Goal: Task Accomplishment & Management: Manage account settings

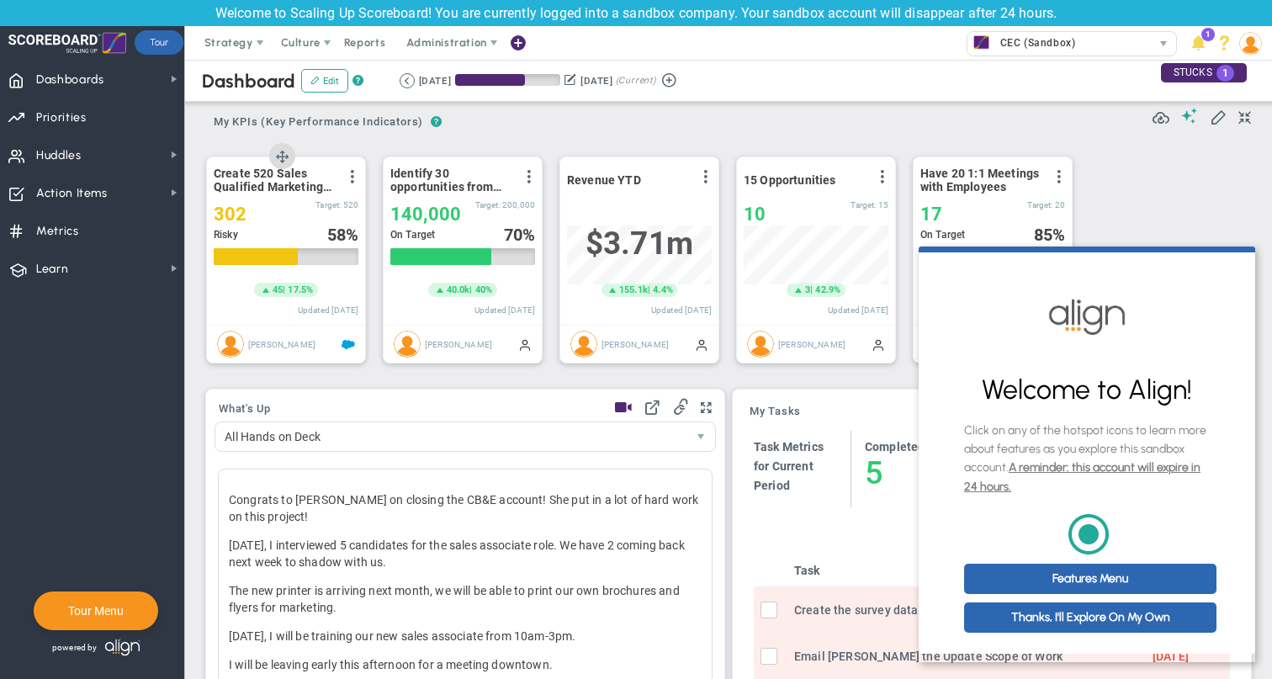
scroll to position [279, 0]
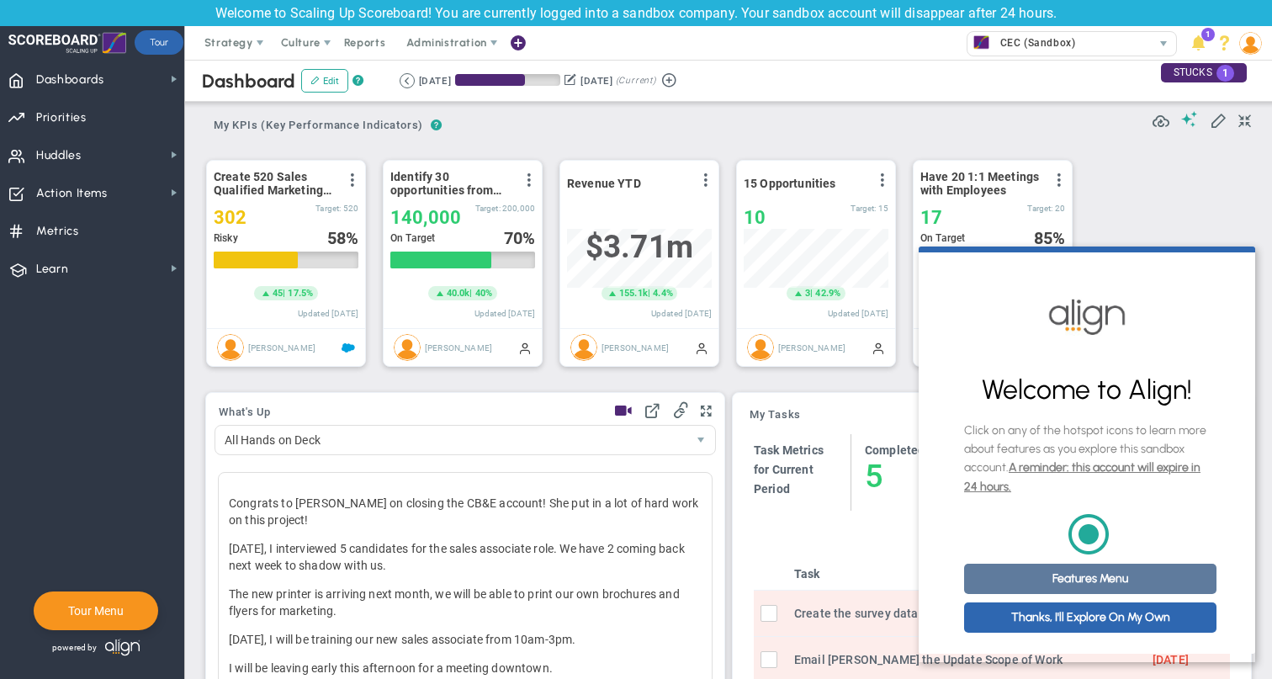
click at [1085, 594] on link "Features Menu" at bounding box center [1090, 579] width 252 height 30
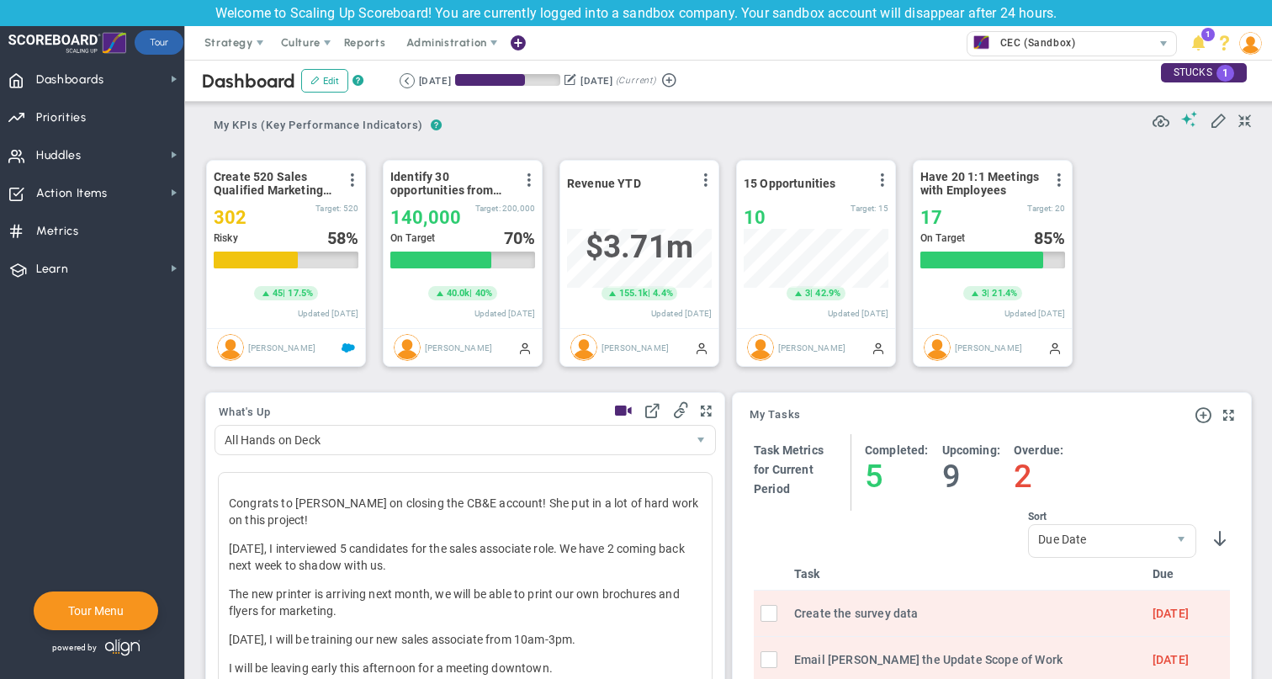
scroll to position [0, 0]
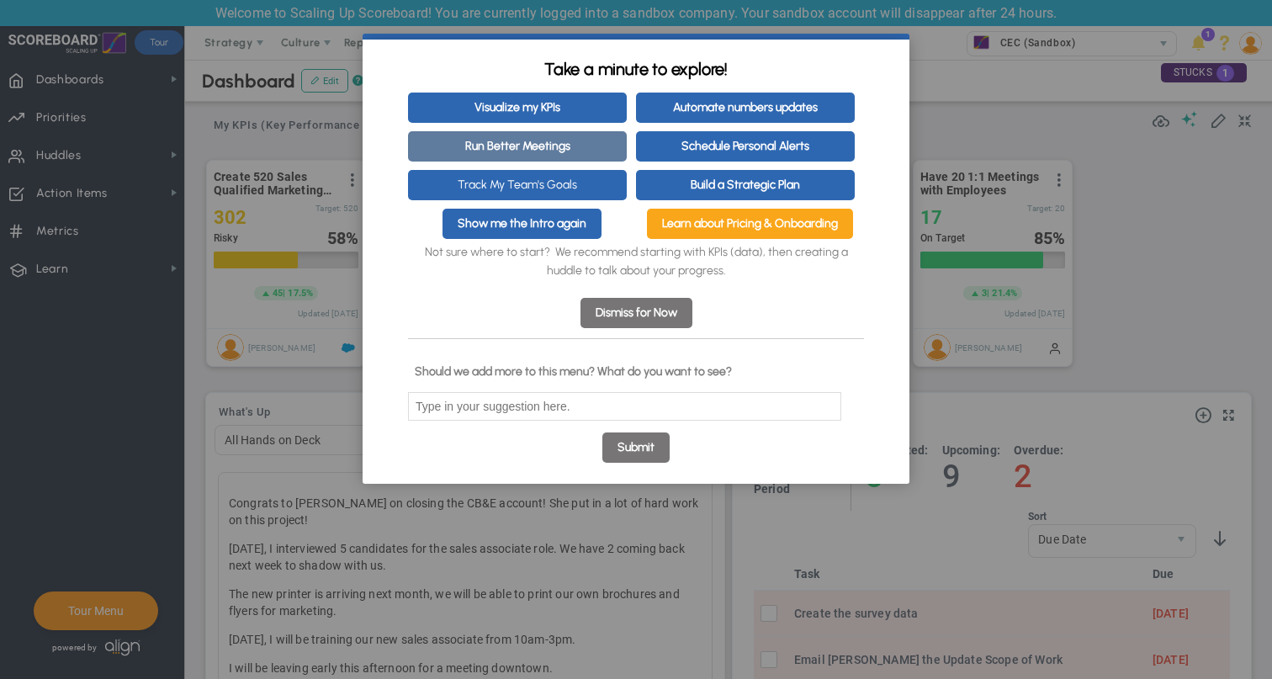
click at [537, 152] on link "Run Better Meetings" at bounding box center [517, 146] width 219 height 30
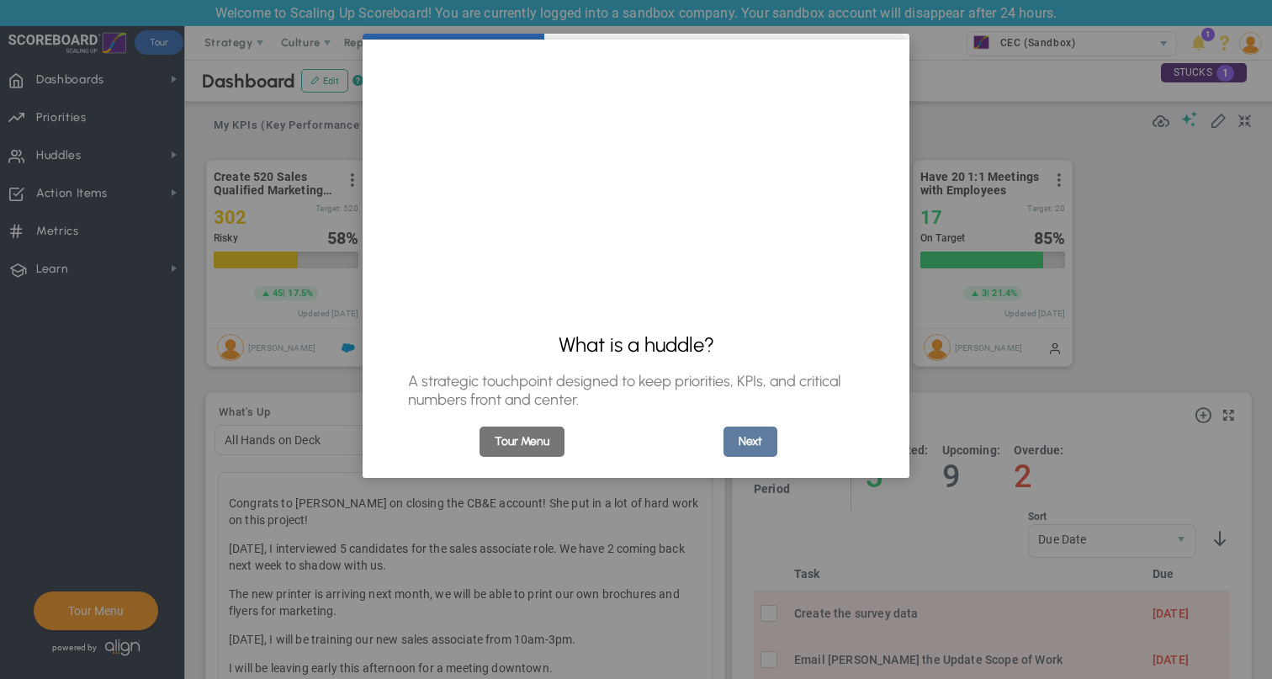
click at [740, 440] on link "Next" at bounding box center [751, 442] width 54 height 30
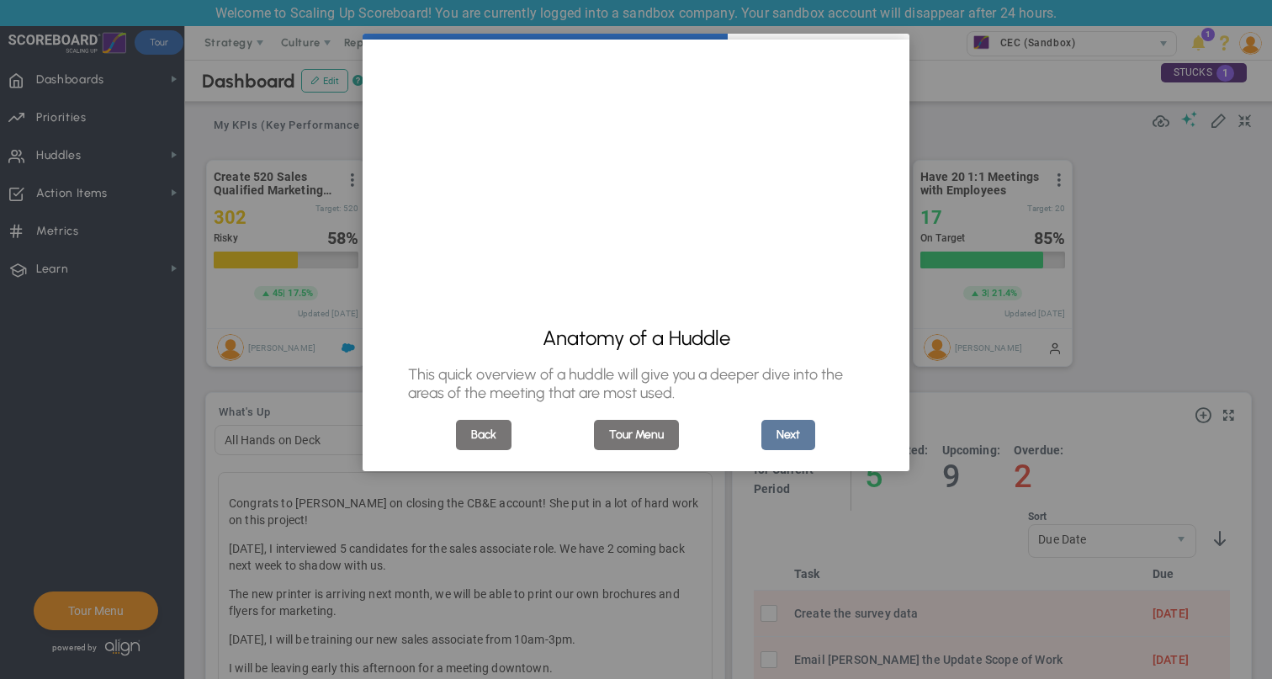
click at [770, 439] on link "Next" at bounding box center [788, 435] width 54 height 30
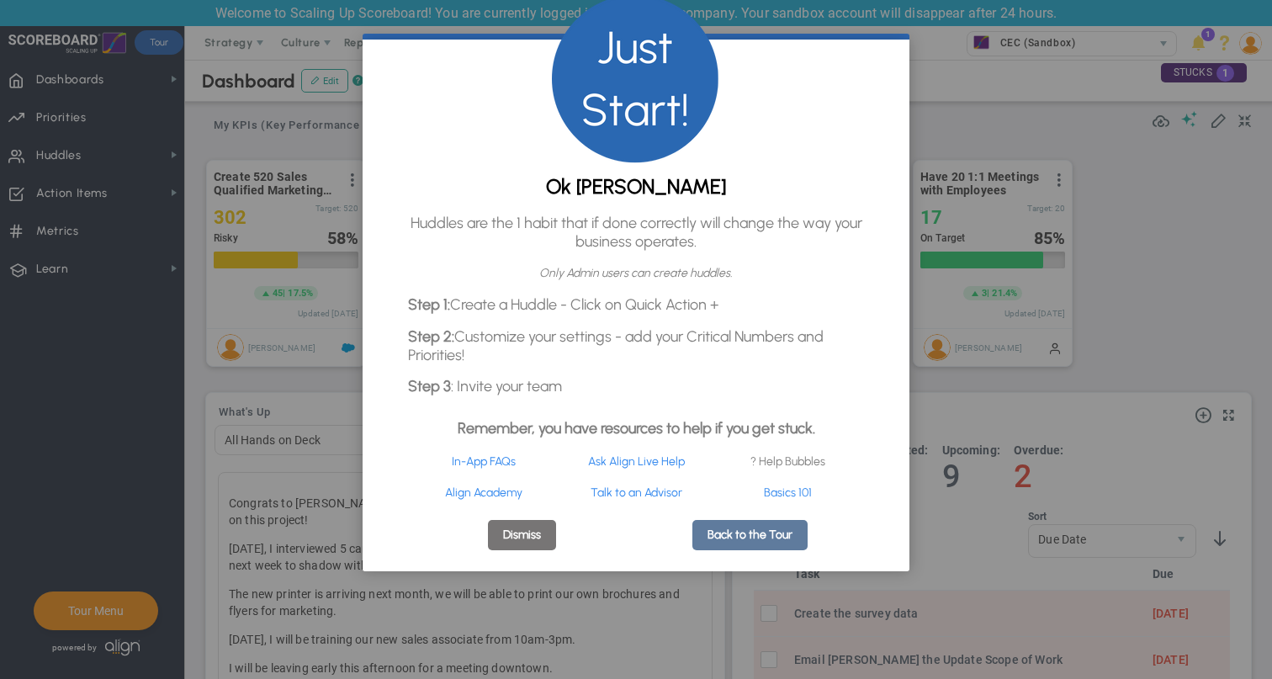
click at [719, 550] on link "Back to the Tour" at bounding box center [749, 535] width 115 height 30
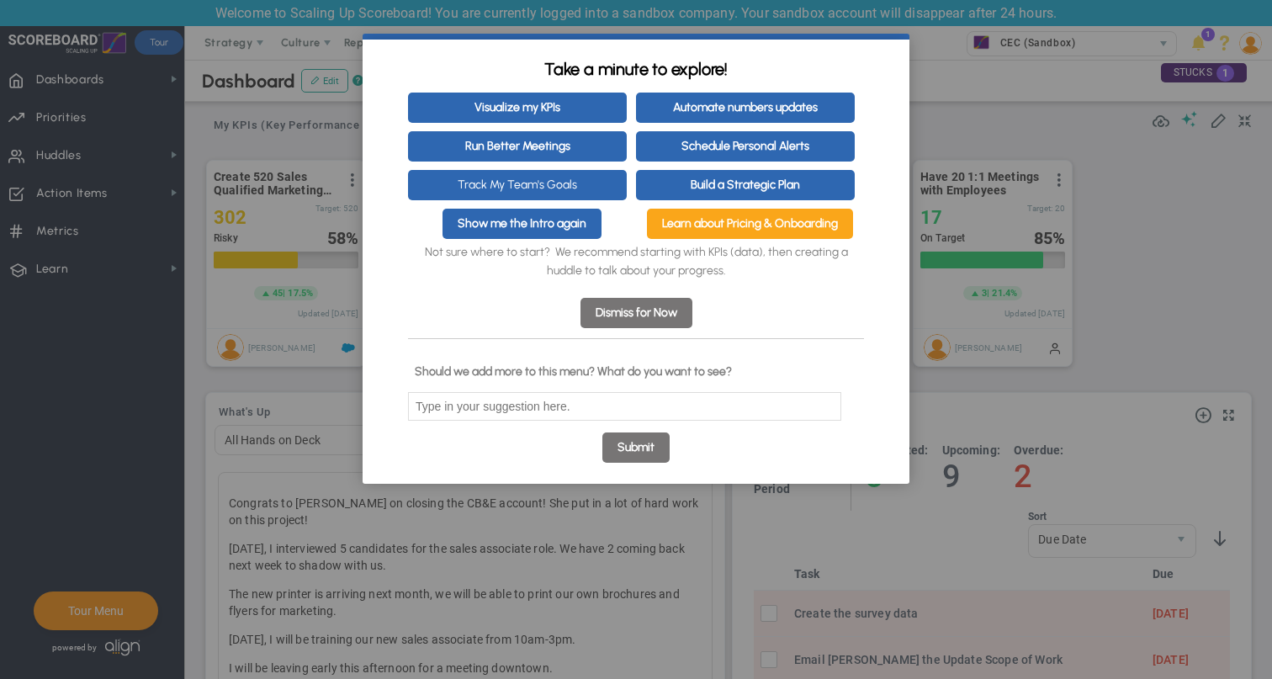
click at [1132, 166] on appcues "× Take a minute to explore! Visualize my KPIs Automate numbers updates Run Bett…" at bounding box center [636, 339] width 1272 height 679
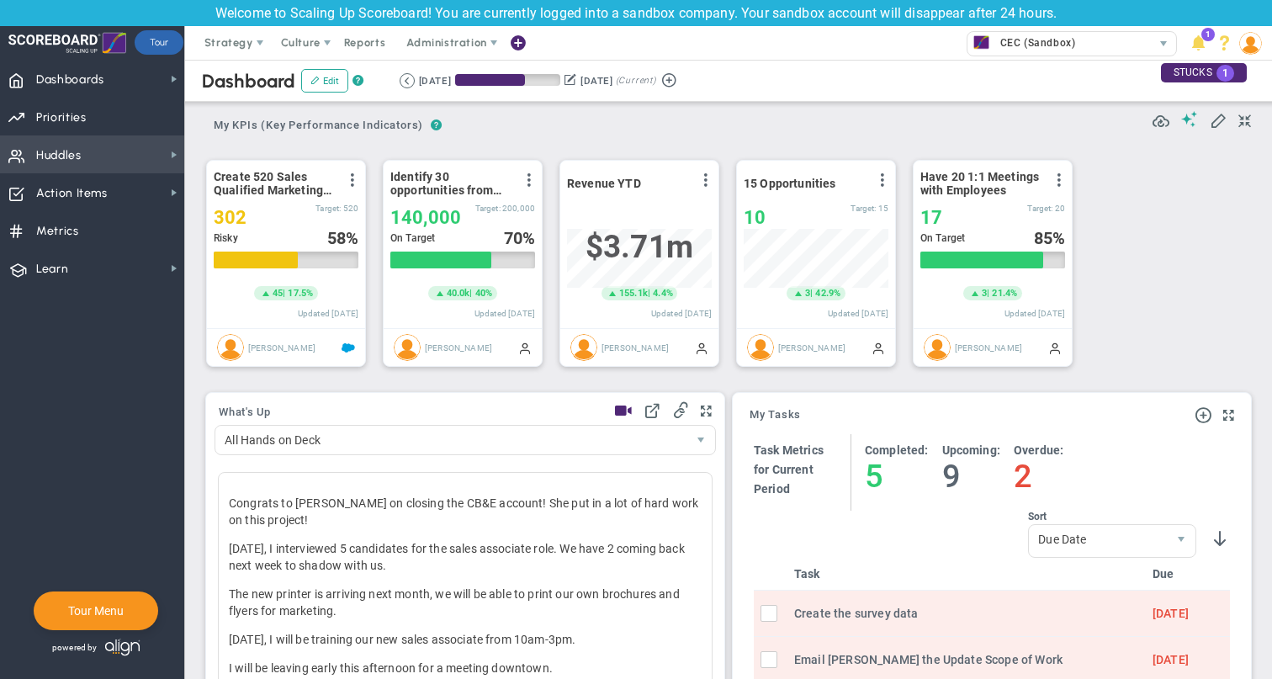
click at [130, 167] on span "Huddles Huddles" at bounding box center [92, 154] width 184 height 38
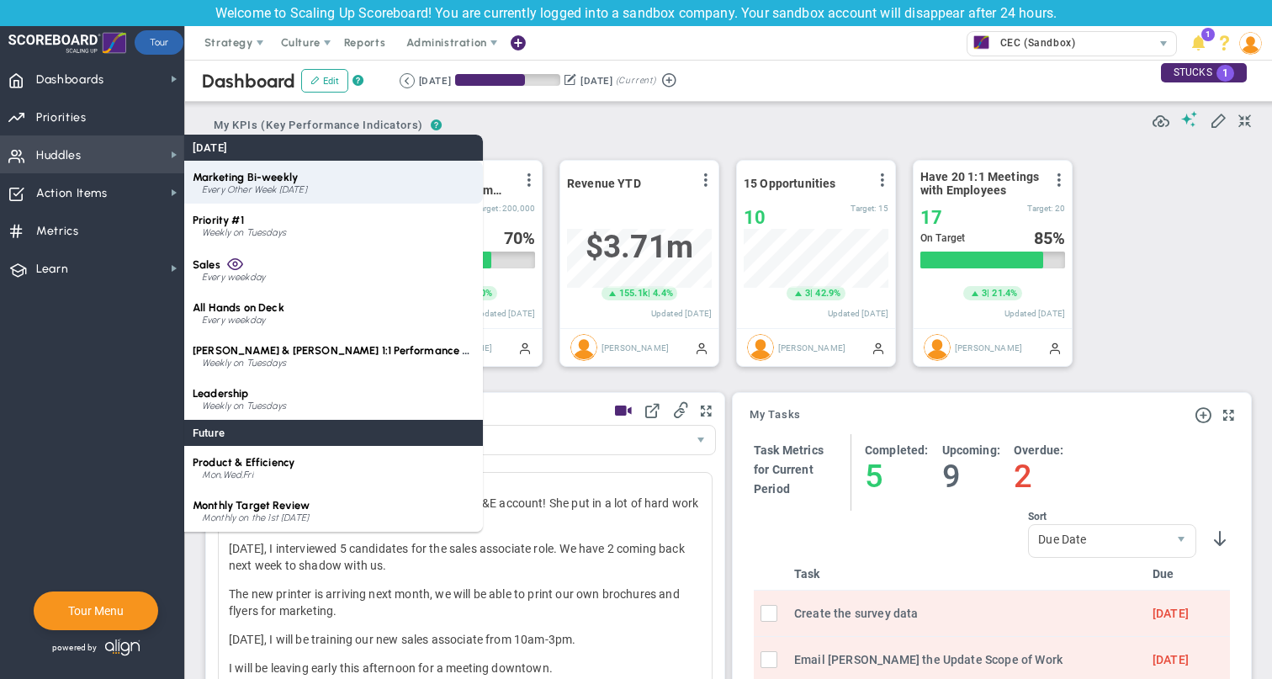
click at [267, 190] on div "Every Other Week [DATE]" at bounding box center [338, 190] width 273 height 10
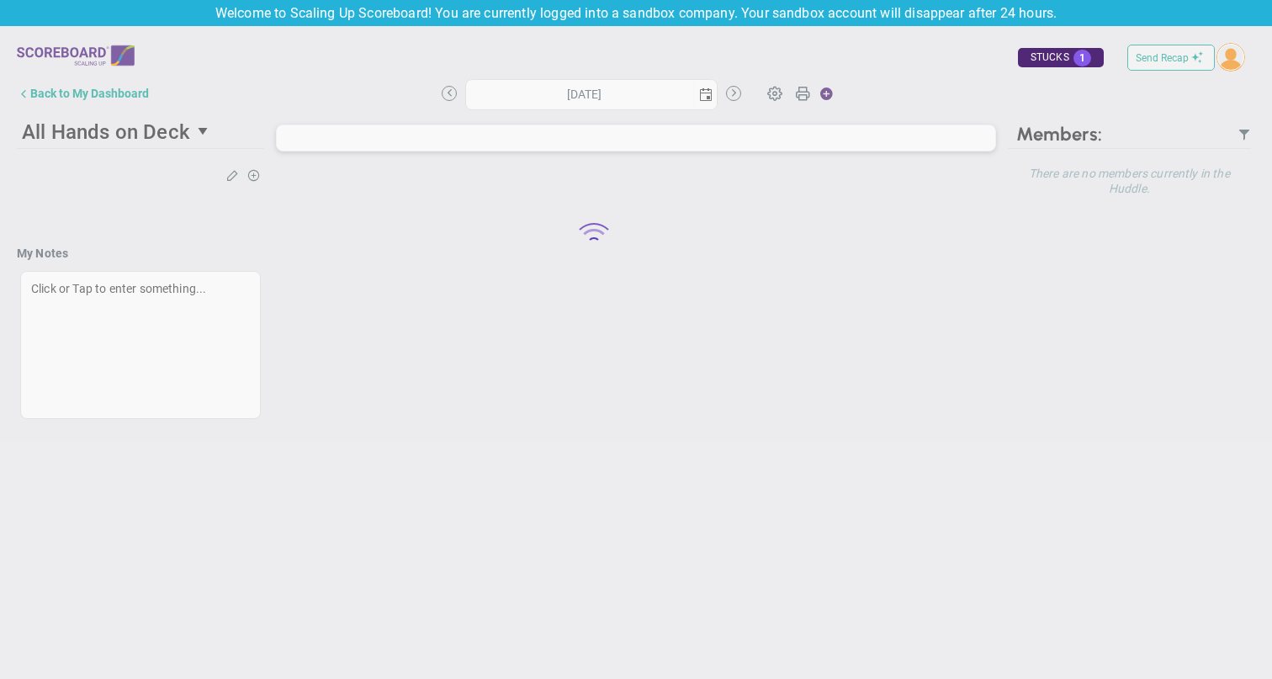
type input "[DATE]"
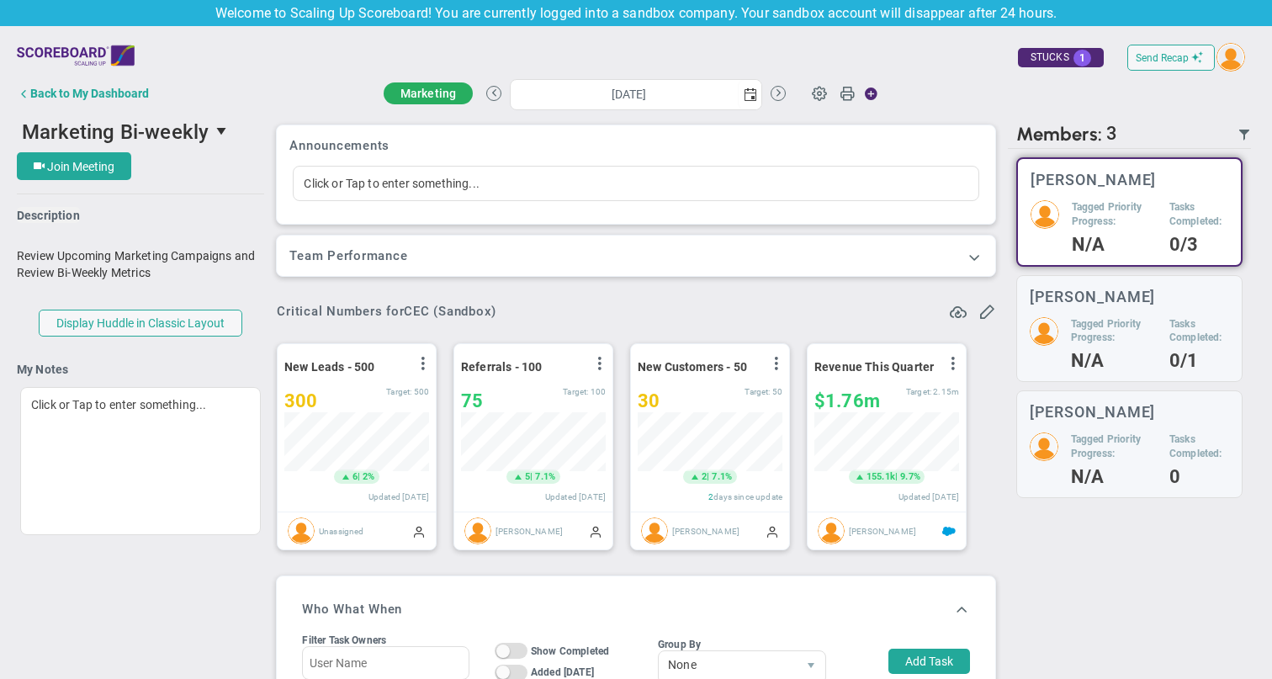
scroll to position [59, 145]
click at [152, 140] on span "Marketing Bi-weekly" at bounding box center [115, 132] width 187 height 24
click at [110, 96] on div "Back to My Dashboard" at bounding box center [89, 93] width 119 height 13
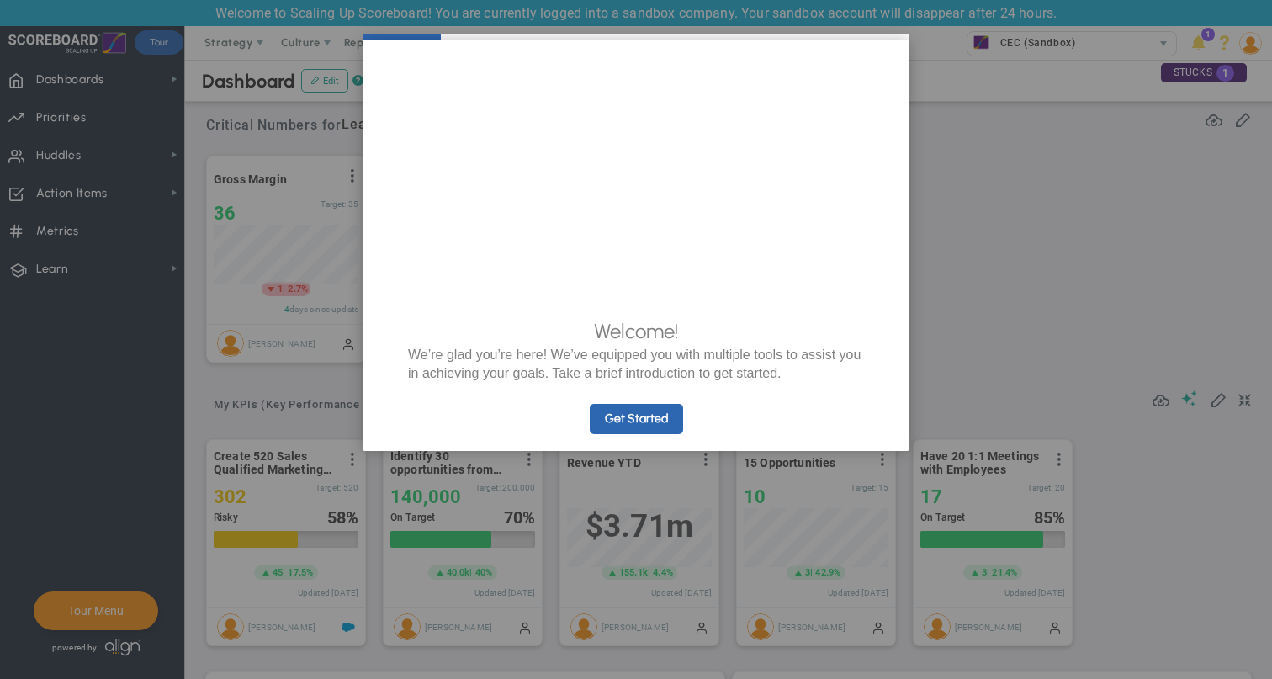
click at [1132, 182] on appcues "× Welcome! We’re glad you’re here! We’ve equipped you with multiple tools to as…" at bounding box center [636, 339] width 1272 height 679
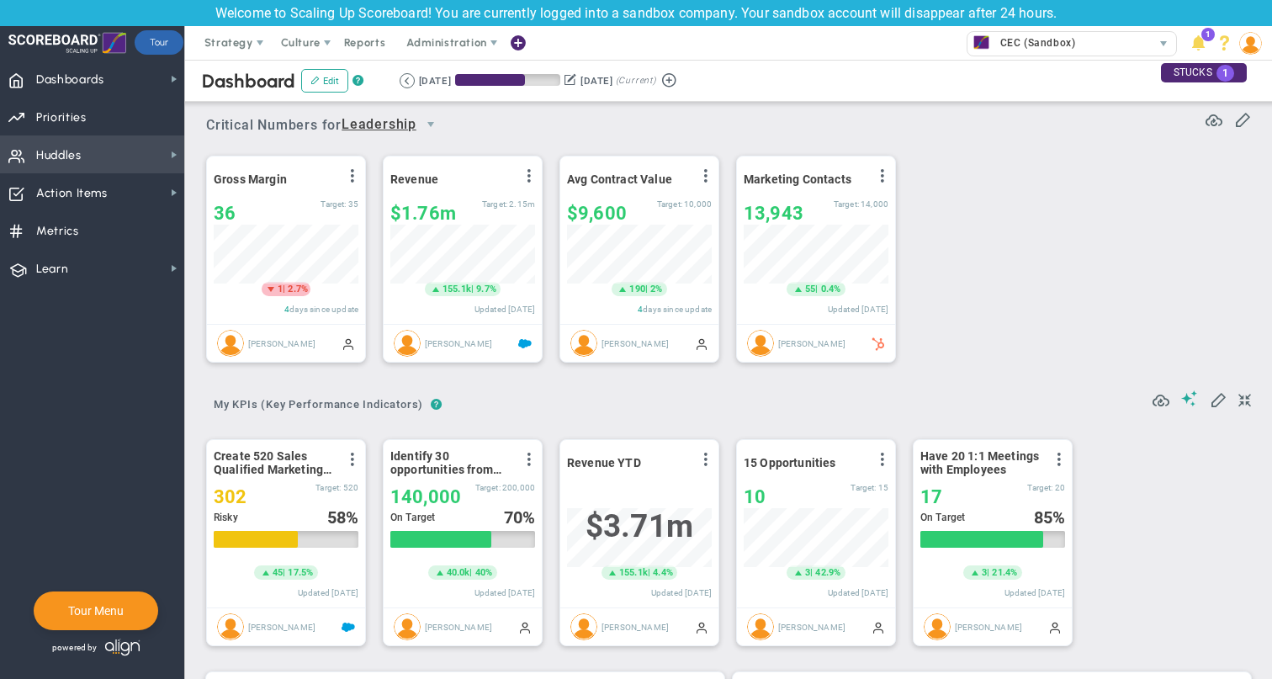
click at [119, 165] on span "Huddles Huddles" at bounding box center [92, 154] width 184 height 38
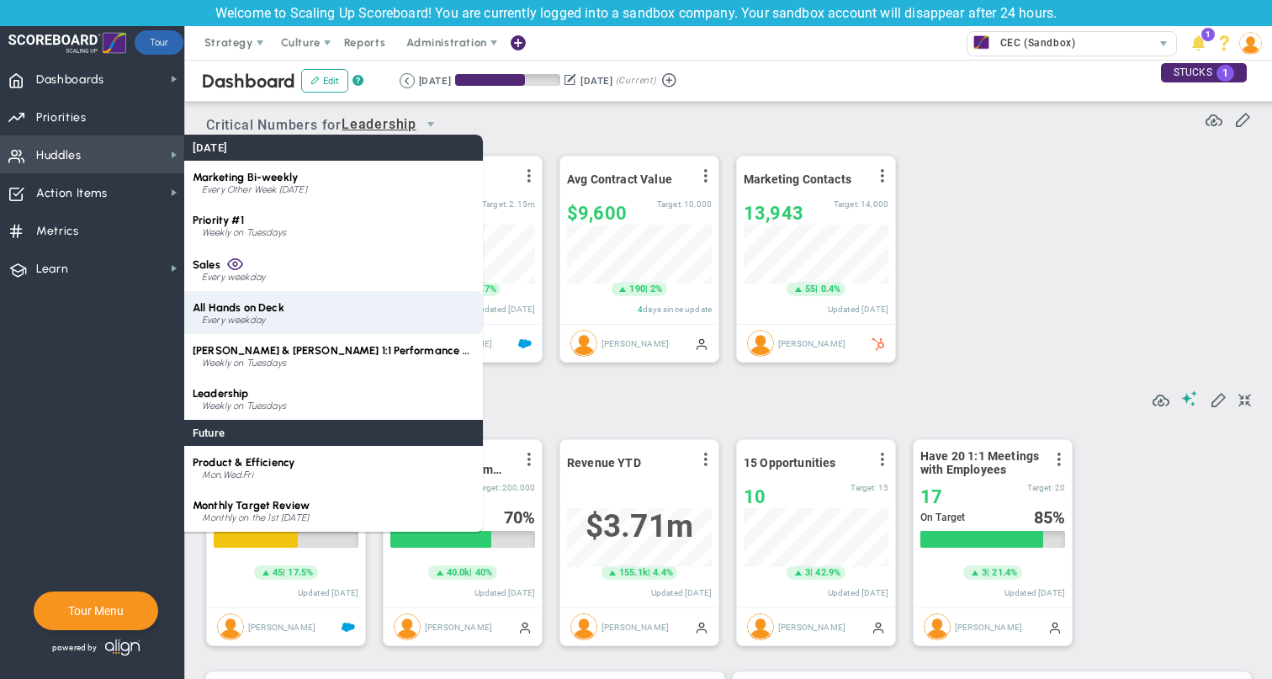
click at [255, 316] on div "Every weekday" at bounding box center [338, 321] width 273 height 10
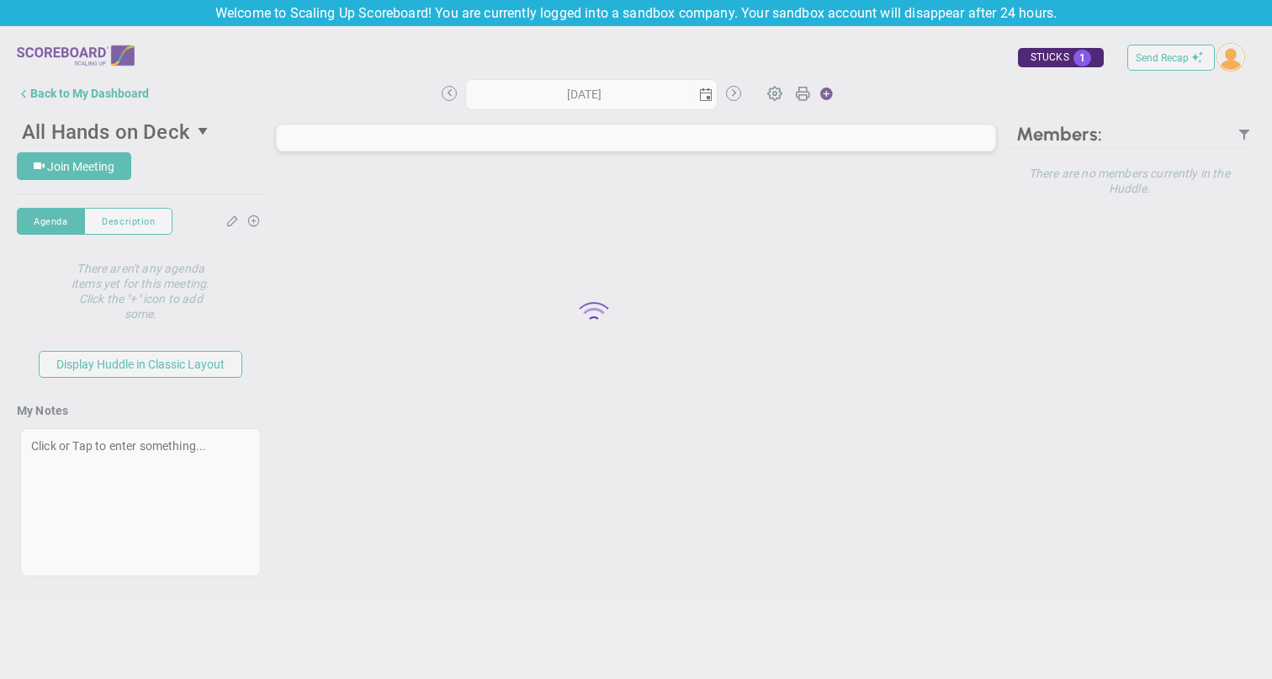
type input "[DATE]"
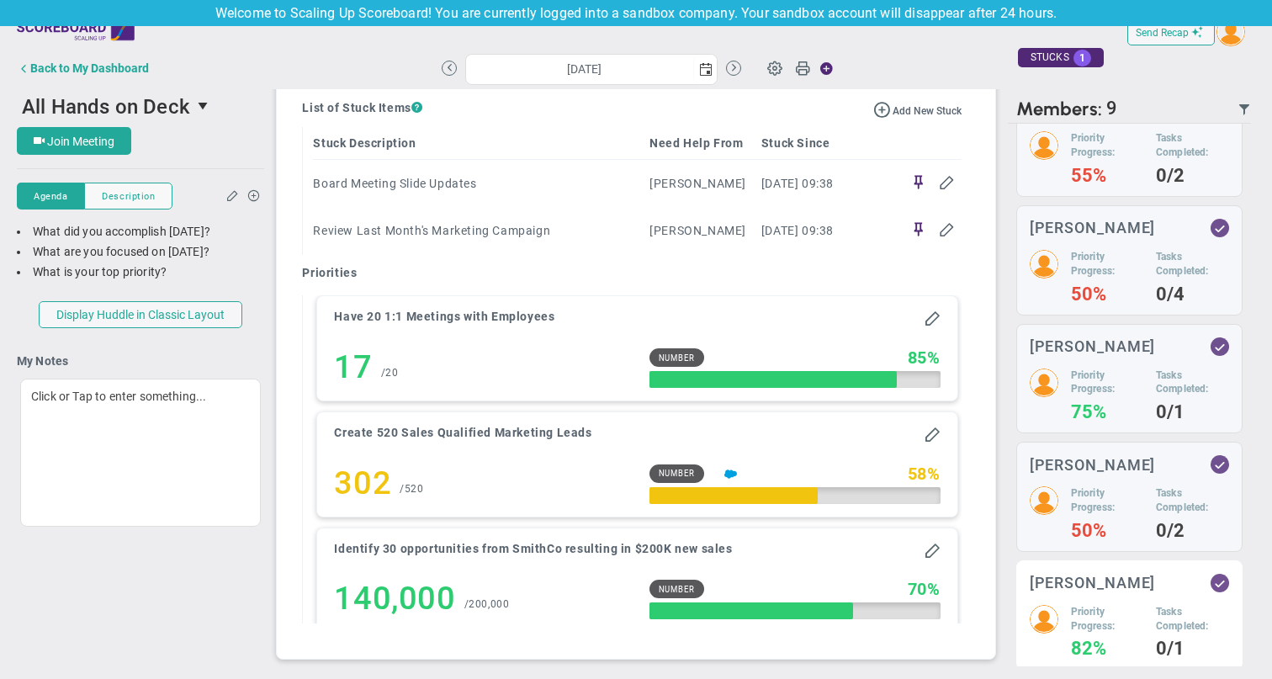
click at [1072, 560] on div "[PERSON_NAME] Priority Progress: 82% Tasks Completed: 0/1" at bounding box center [1129, 615] width 226 height 110
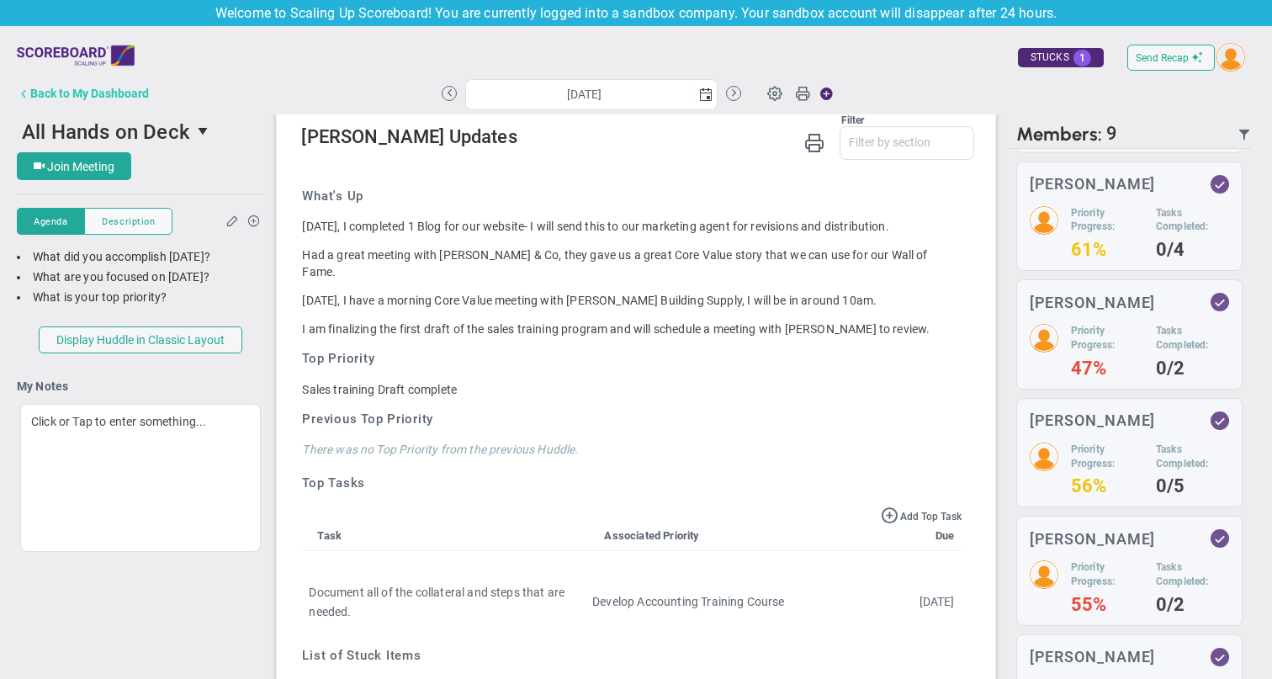
click at [109, 103] on button "Back to My Dashboard" at bounding box center [83, 94] width 132 height 34
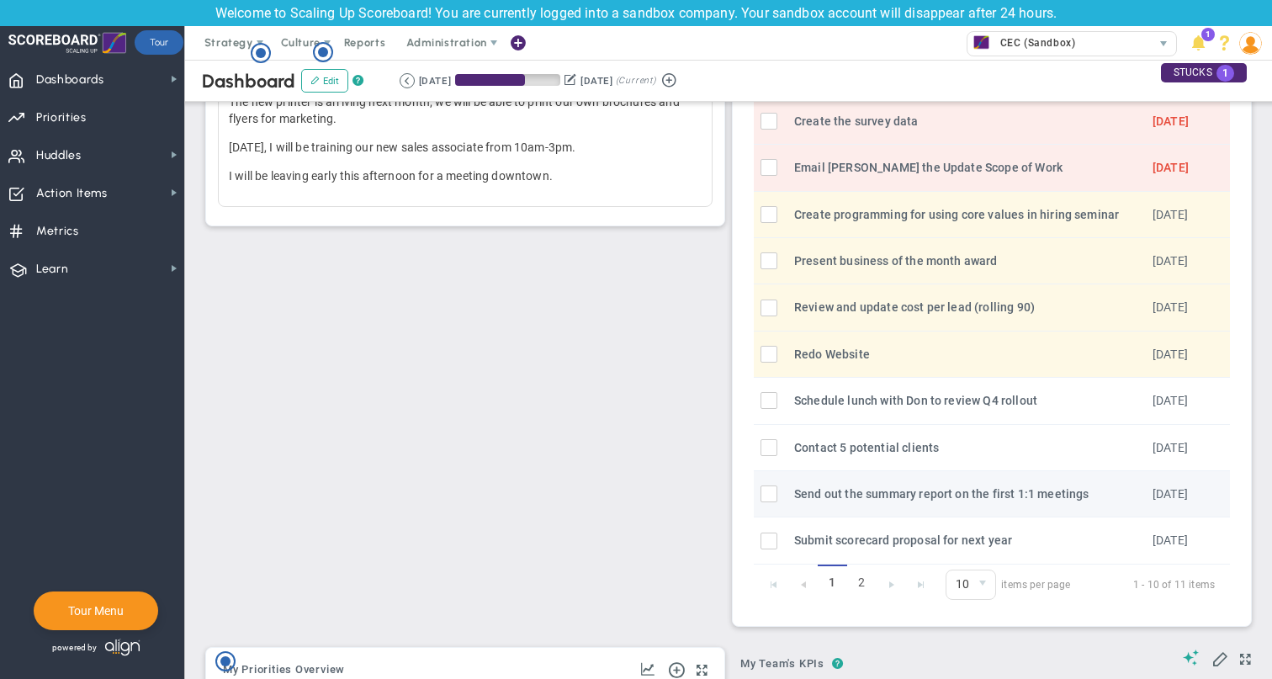
click at [776, 489] on input "checkbox" at bounding box center [773, 497] width 17 height 17
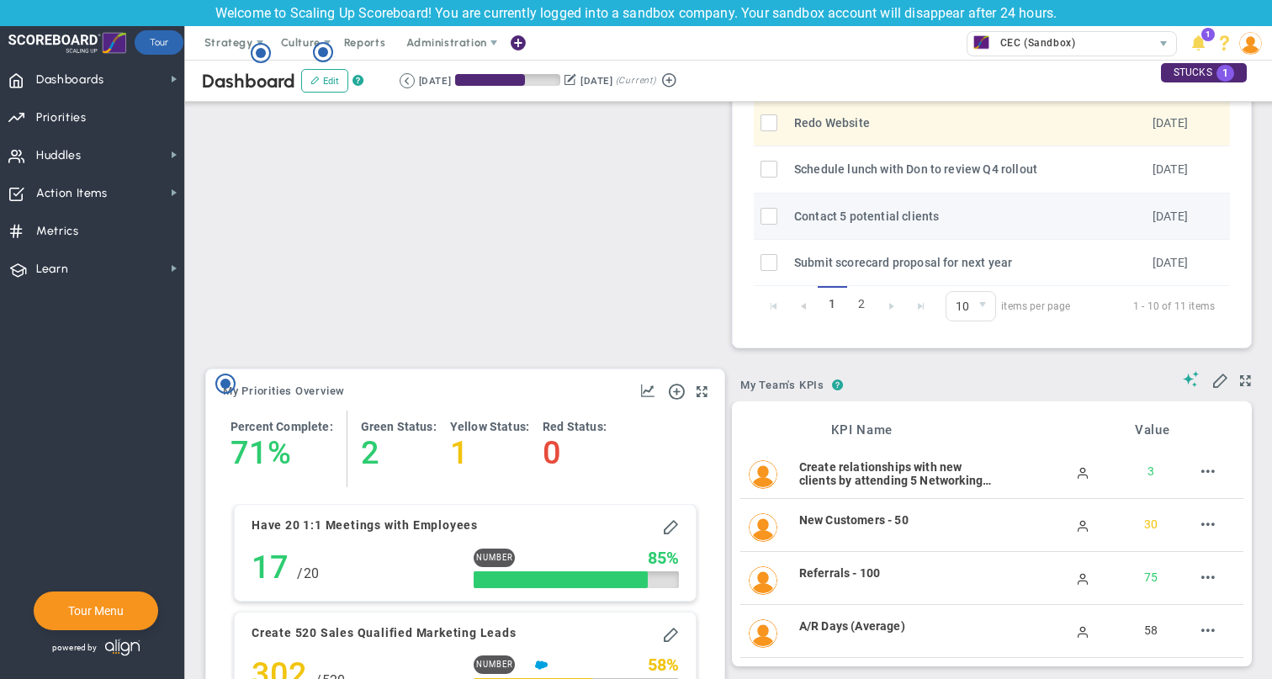
click at [772, 216] on input "checkbox" at bounding box center [773, 219] width 17 height 17
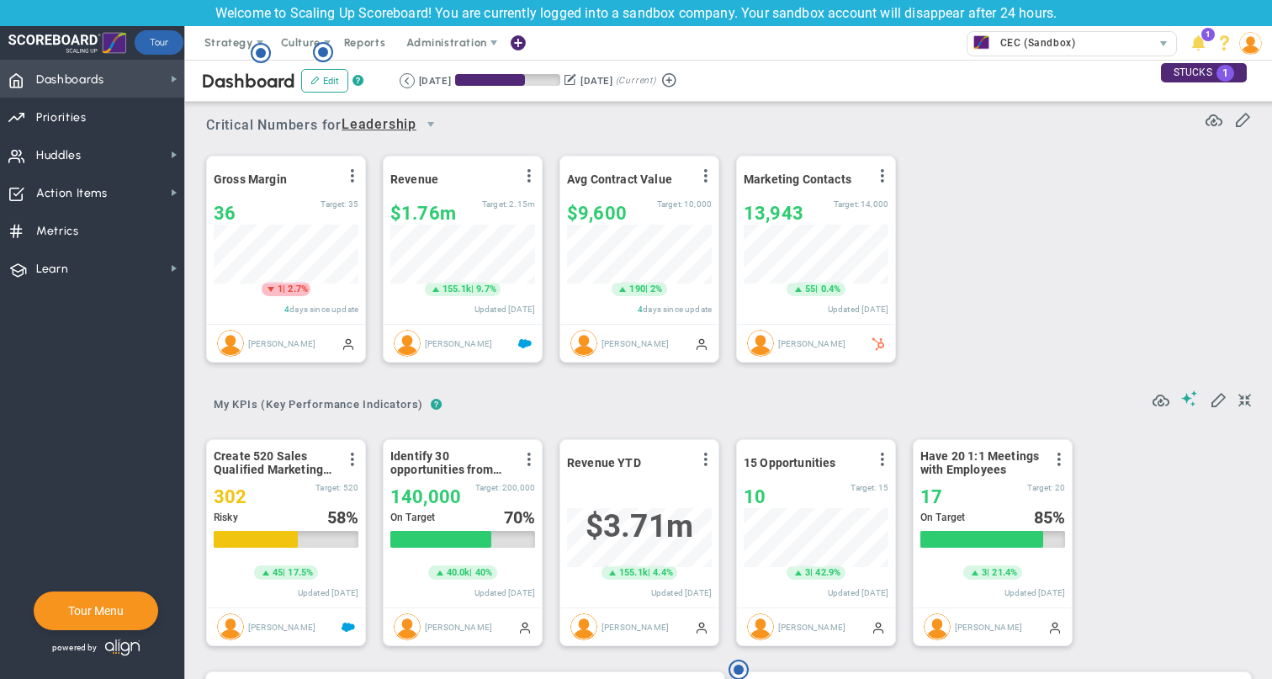
click at [82, 92] on span "Dashboards" at bounding box center [70, 79] width 68 height 35
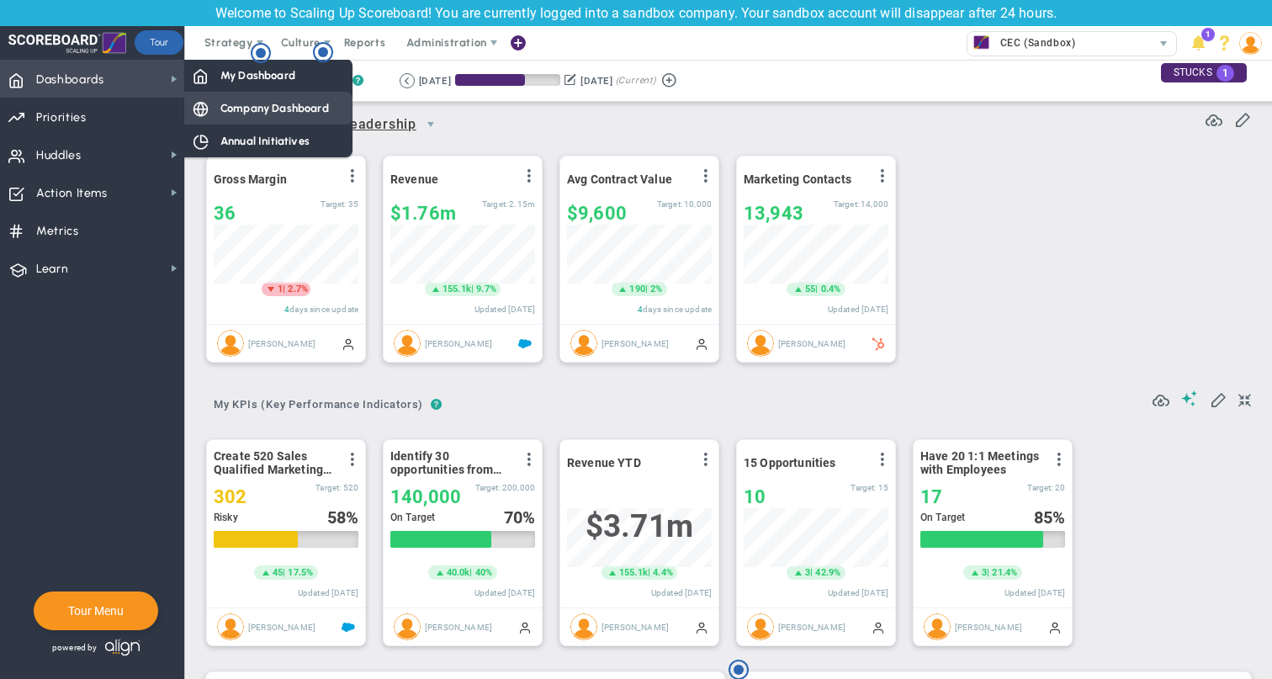
click at [231, 109] on span "Company Dashboard" at bounding box center [274, 108] width 109 height 16
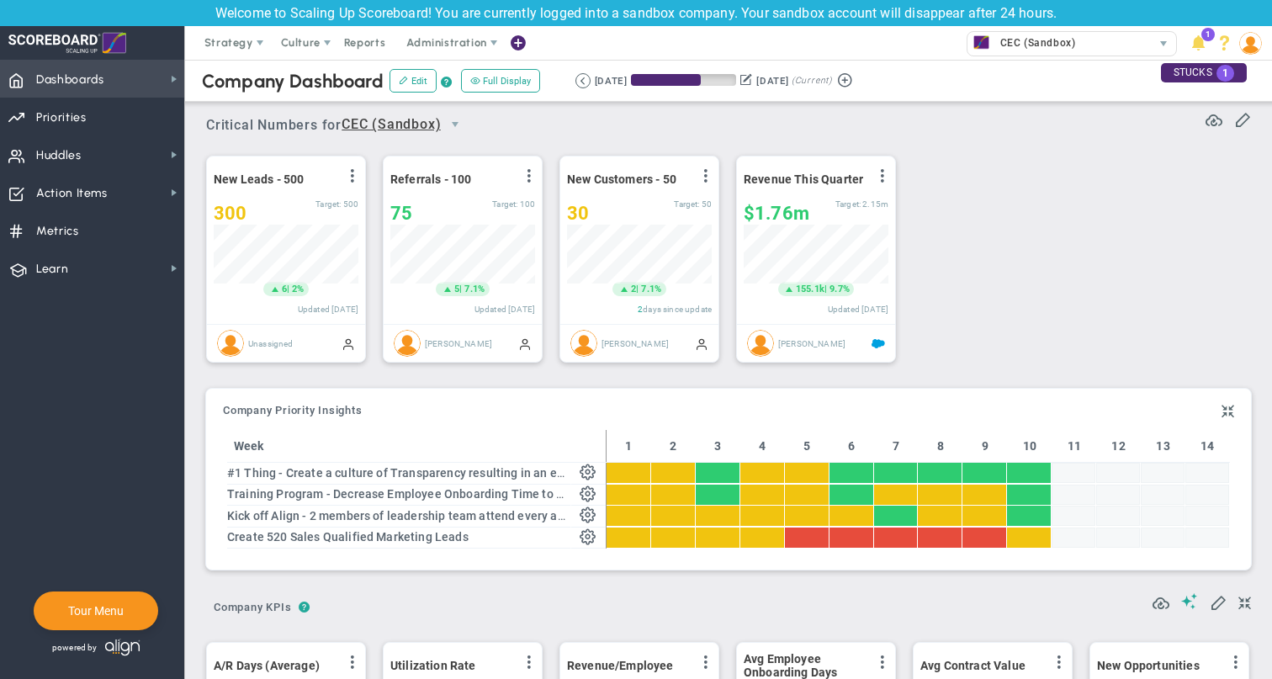
scroll to position [59, 145]
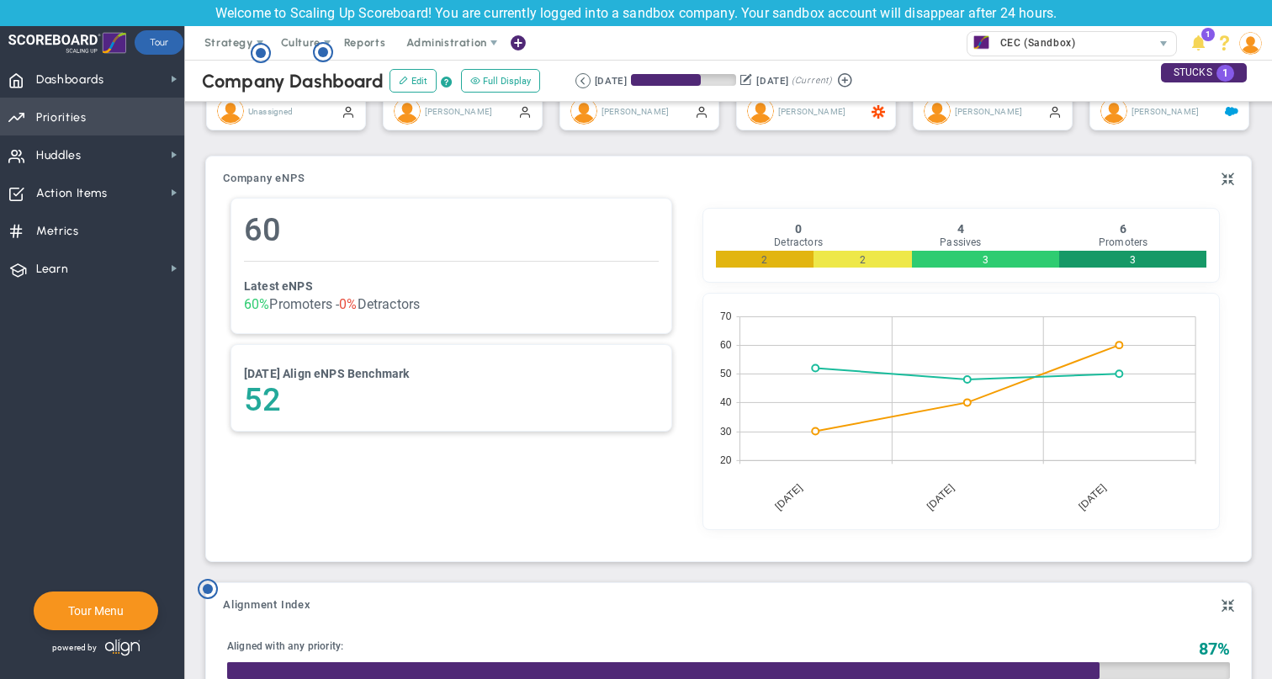
click at [49, 114] on span "Priorities" at bounding box center [61, 117] width 50 height 35
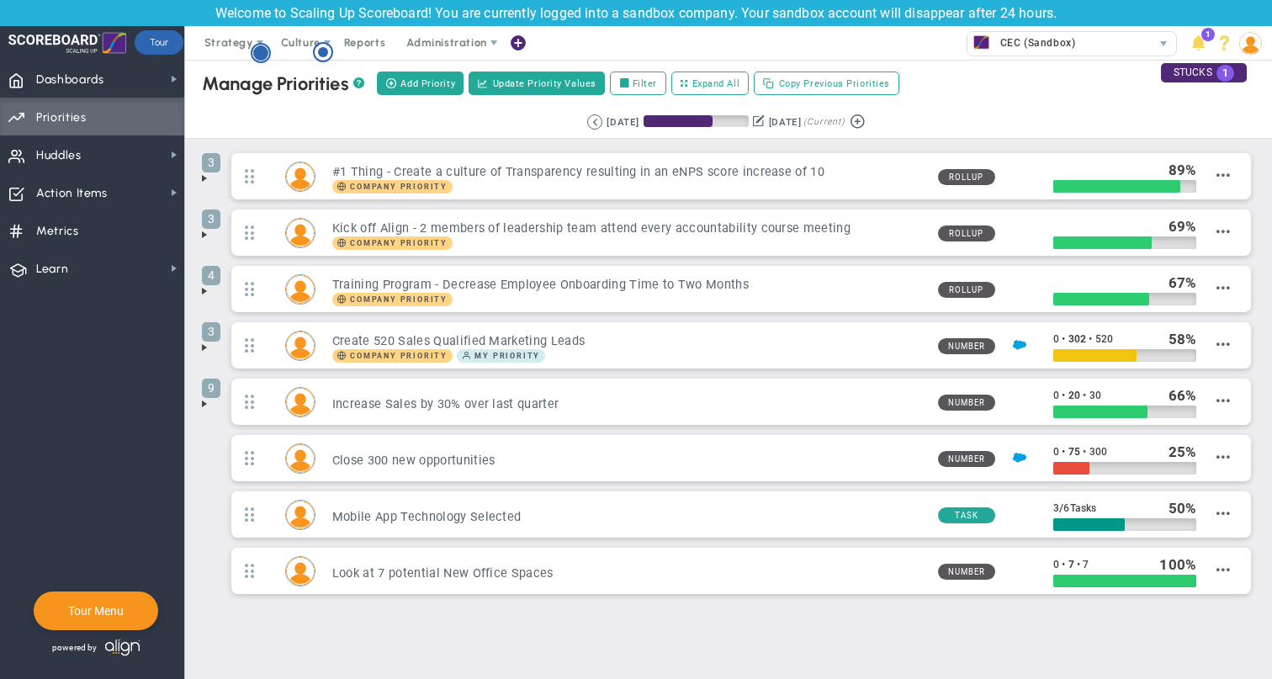
click at [253, 47] on icon "Hotspot (open by clicking or pressing space/enter)" at bounding box center [261, 53] width 20 height 20
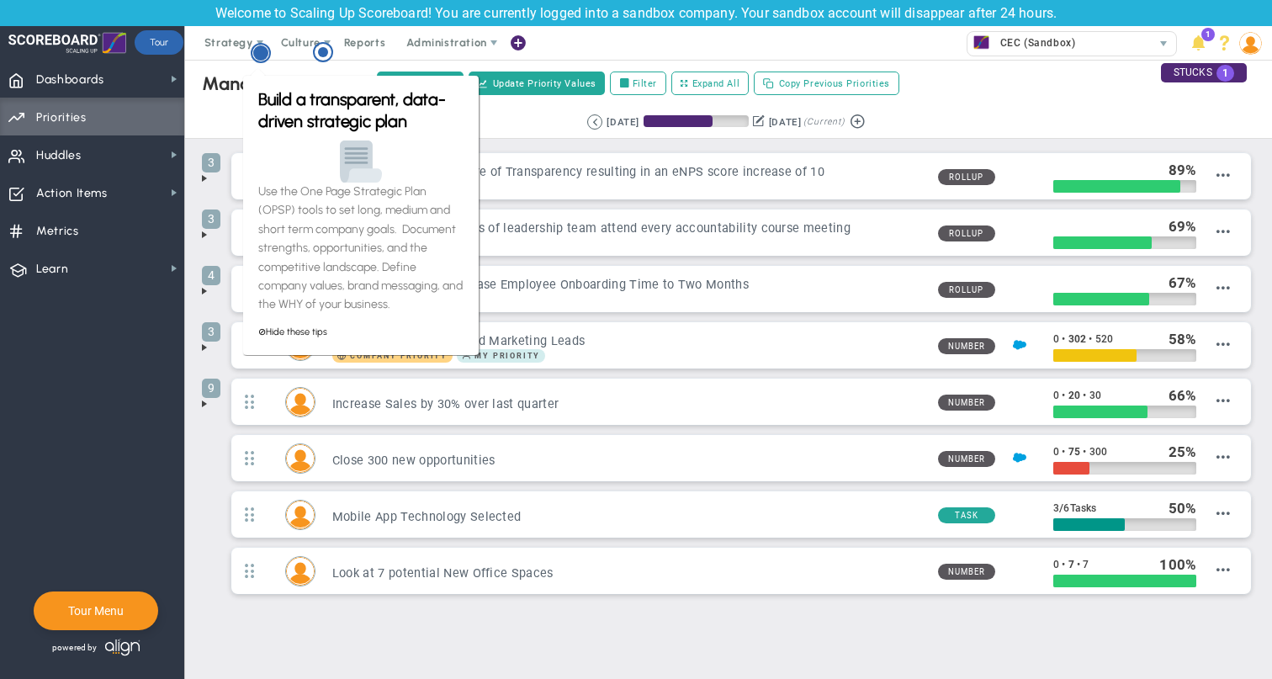
click at [253, 47] on icon "Hotspot (open by clicking or pressing space/enter)" at bounding box center [261, 53] width 20 height 20
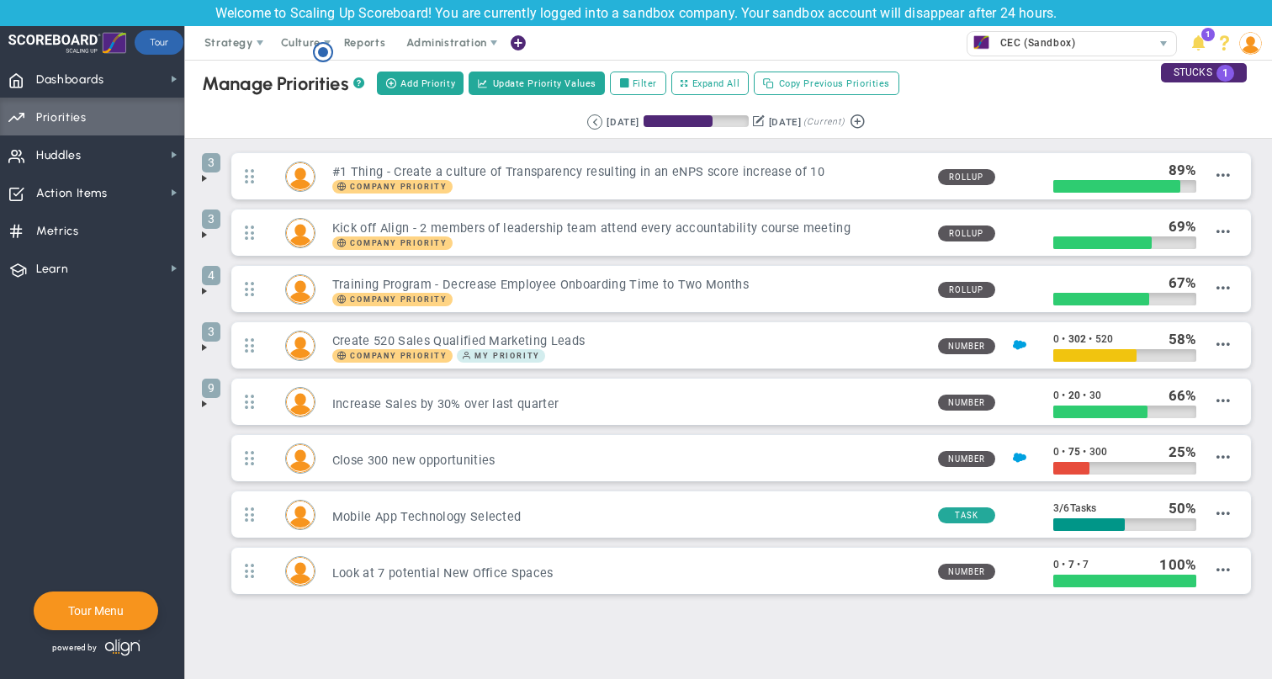
click at [324, 48] on circle "Hotspot (open by clicking or pressing space/enter)" at bounding box center [323, 52] width 10 height 10
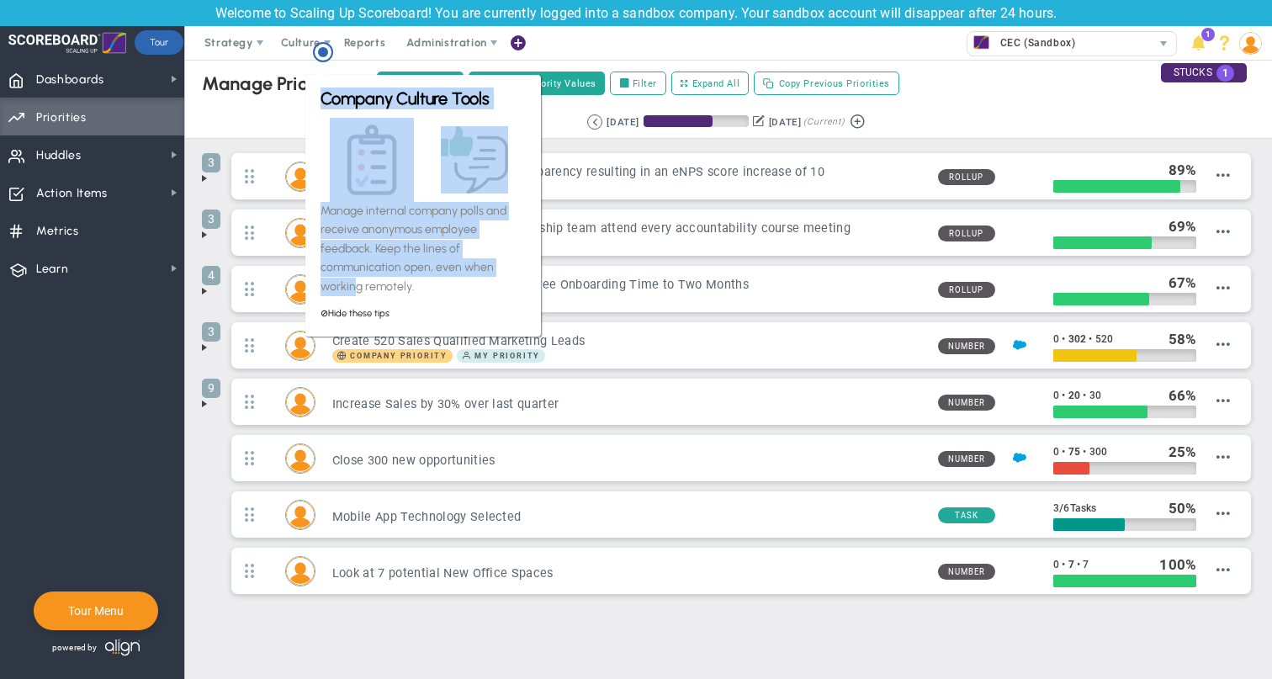
drag, startPoint x: 354, startPoint y: 306, endPoint x: 353, endPoint y: 149, distance: 157.3
click at [354, 225] on div "Company Culture Tools Manage internal company polls and receive anonymous emplo…" at bounding box center [423, 206] width 205 height 236
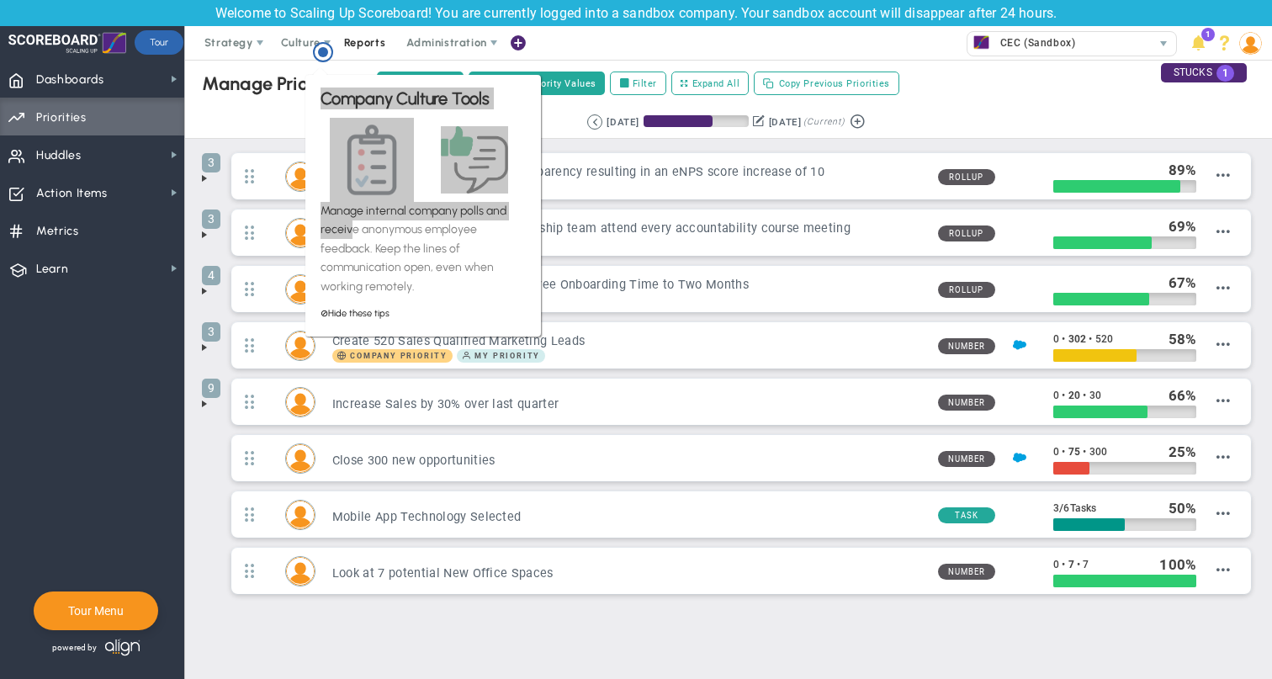
click at [373, 40] on span "Reports" at bounding box center [365, 43] width 59 height 34
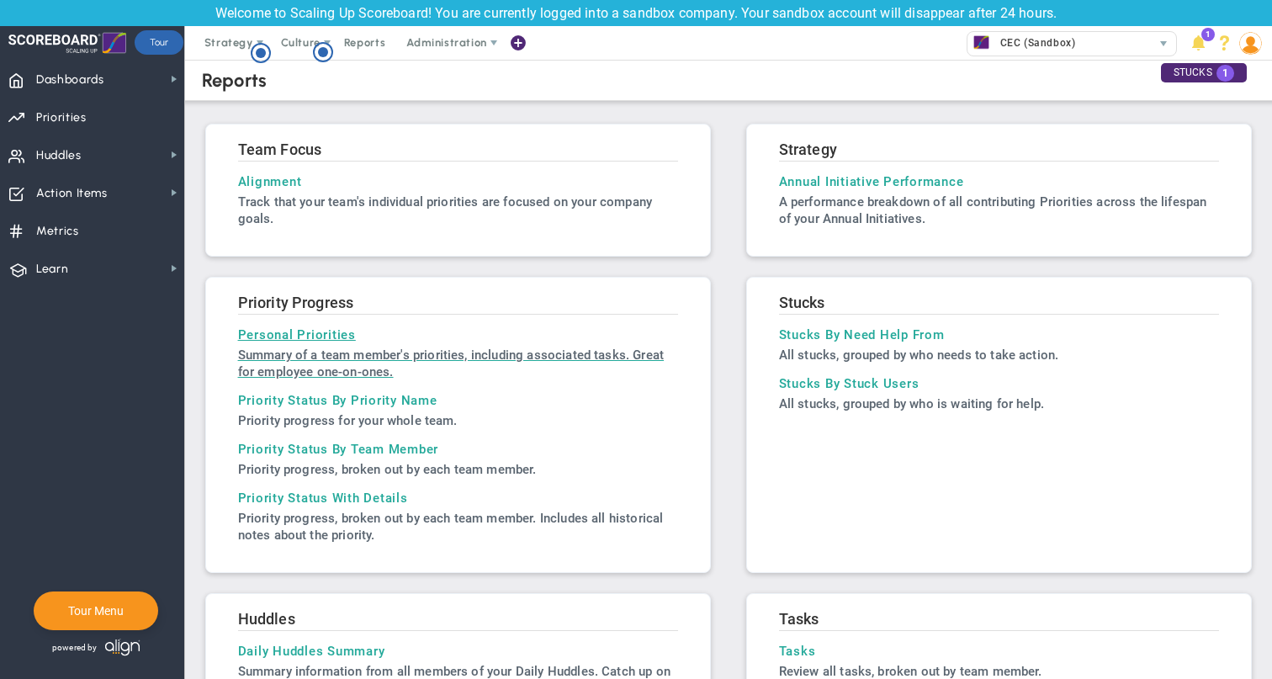
click at [345, 340] on h3 "Personal Priorities" at bounding box center [458, 334] width 441 height 15
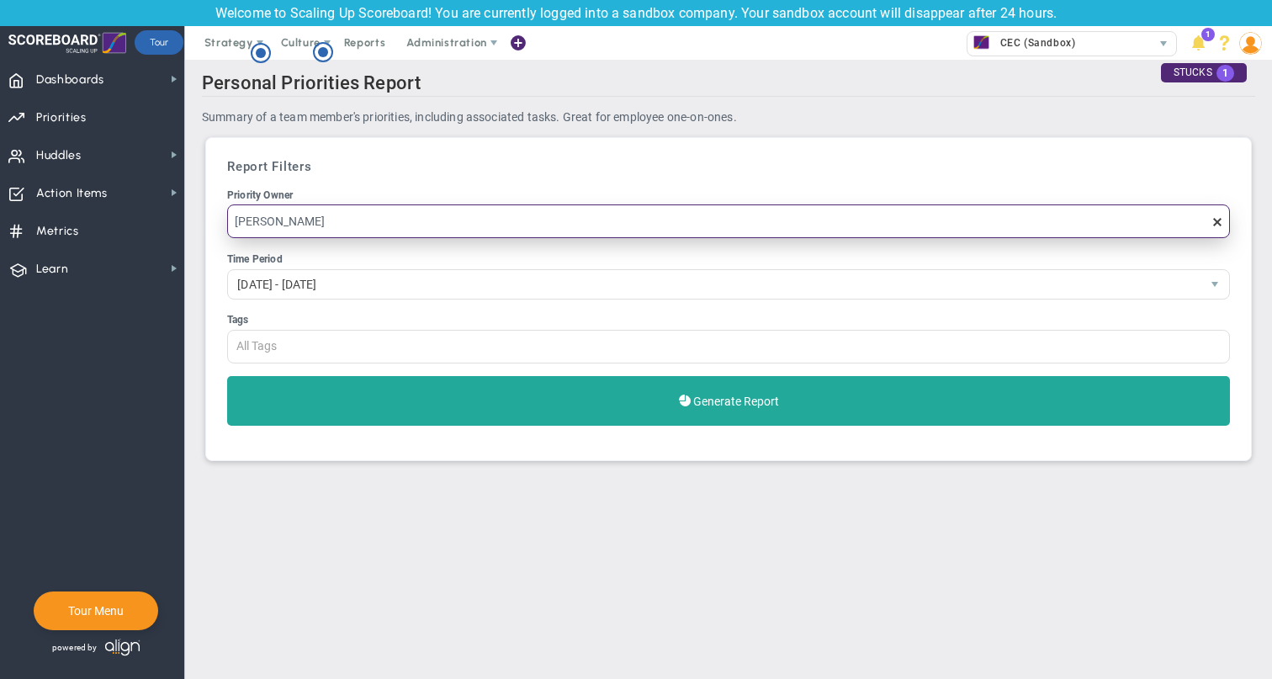
click at [361, 230] on input "[PERSON_NAME]" at bounding box center [728, 221] width 1003 height 34
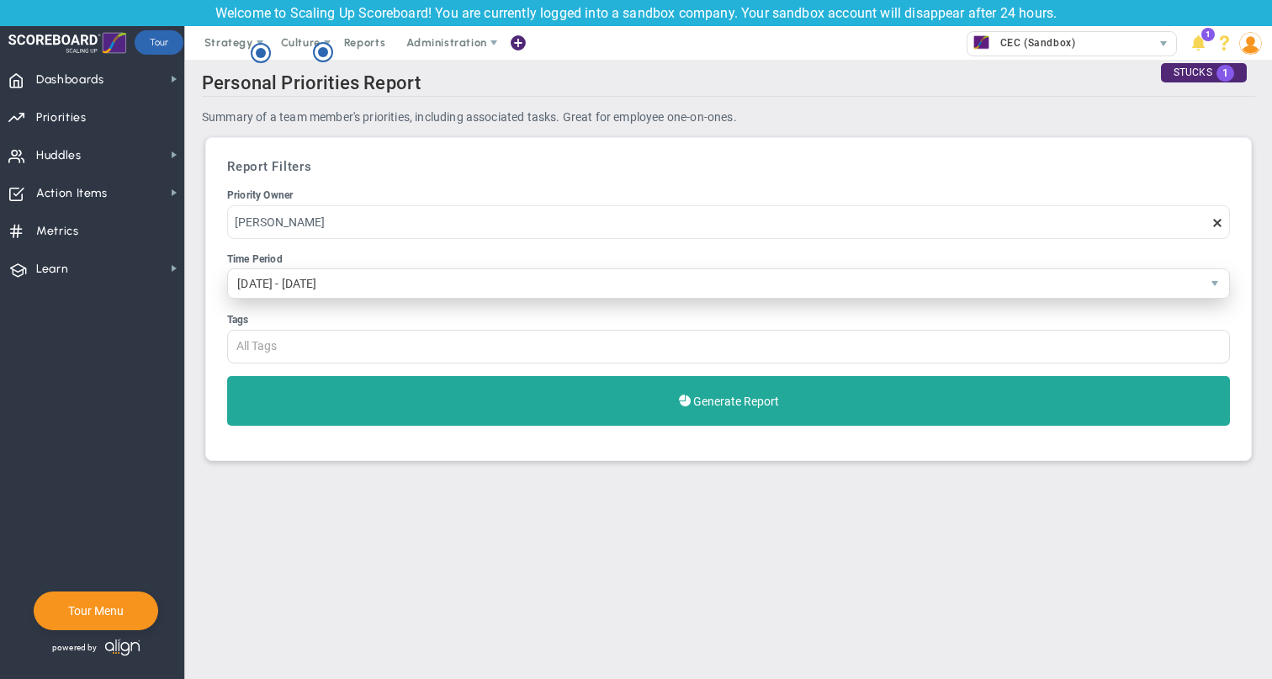
click at [418, 284] on span "[DATE] - [DATE]" at bounding box center [714, 283] width 973 height 29
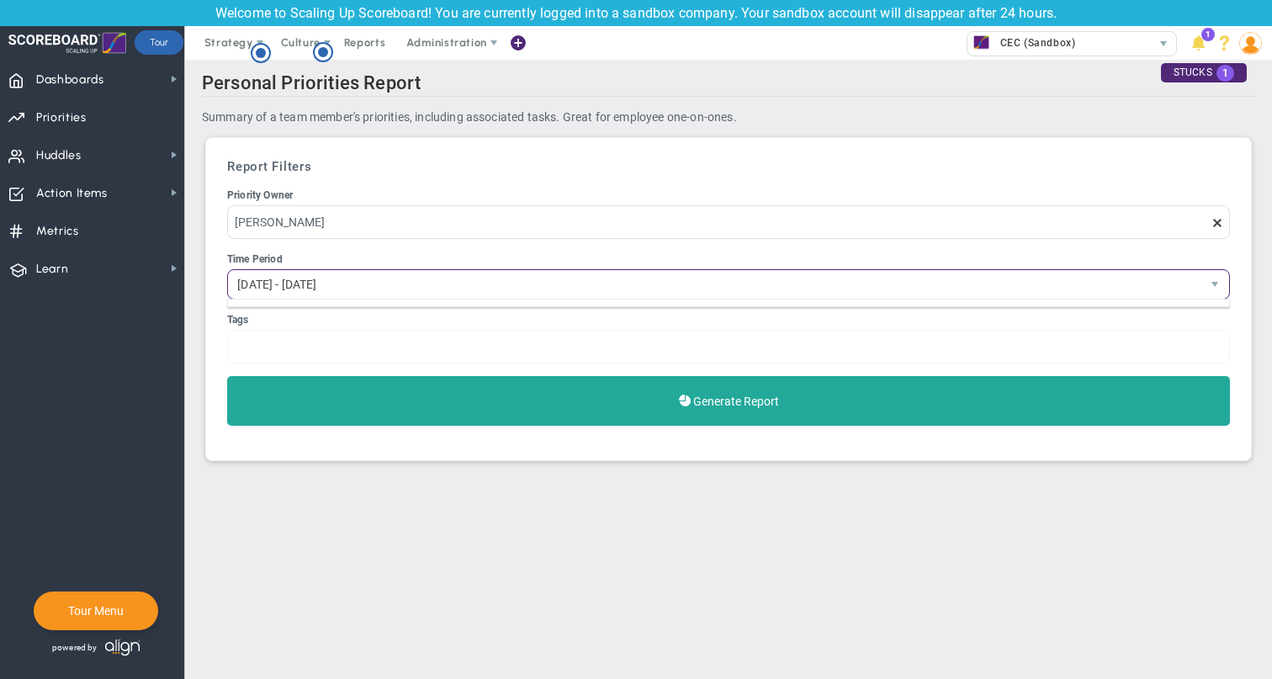
click at [363, 351] on div at bounding box center [728, 347] width 1003 height 34
click at [308, 351] on input "Tags #1 Leadership Marketing Sales All Tags" at bounding box center [268, 346] width 80 height 30
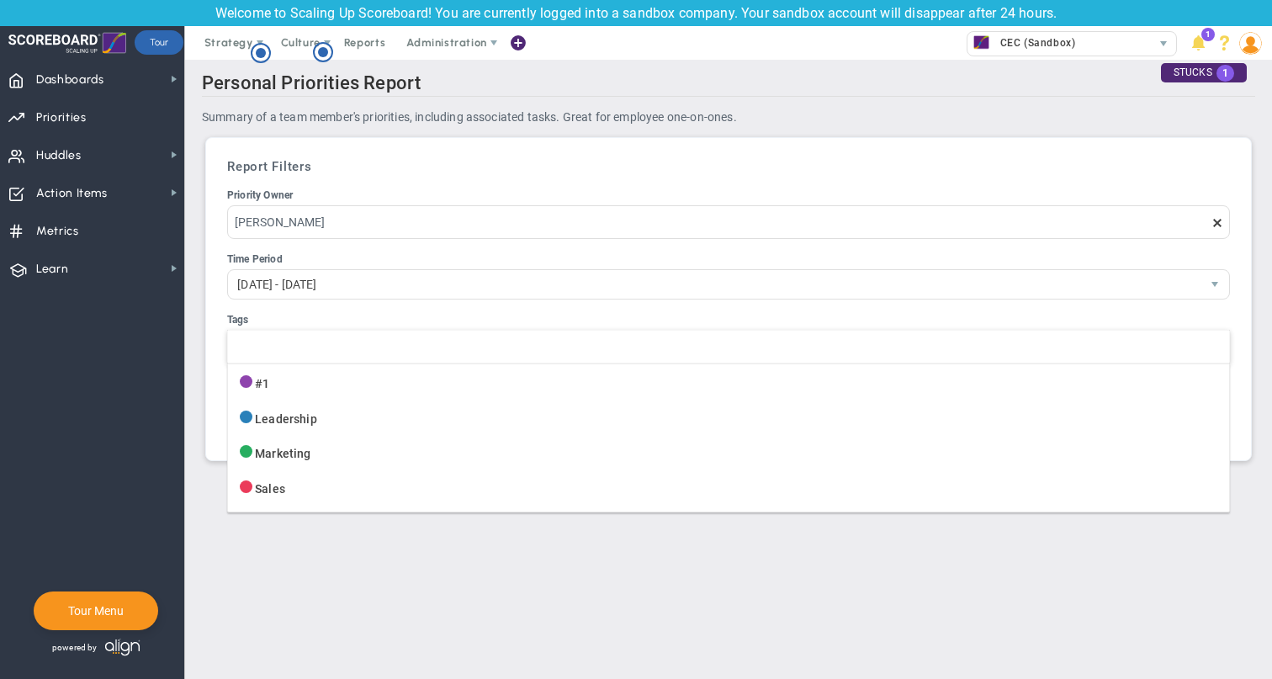
type input "All Tags"
click at [406, 538] on main "Personal OKRs Report Personal Priorities Report Summary of a team member's Obje…" at bounding box center [728, 369] width 1087 height 619
click at [340, 362] on div at bounding box center [728, 347] width 1003 height 34
click at [266, 361] on input "Tags #1 Leadership Marketing Sales" at bounding box center [247, 346] width 38 height 30
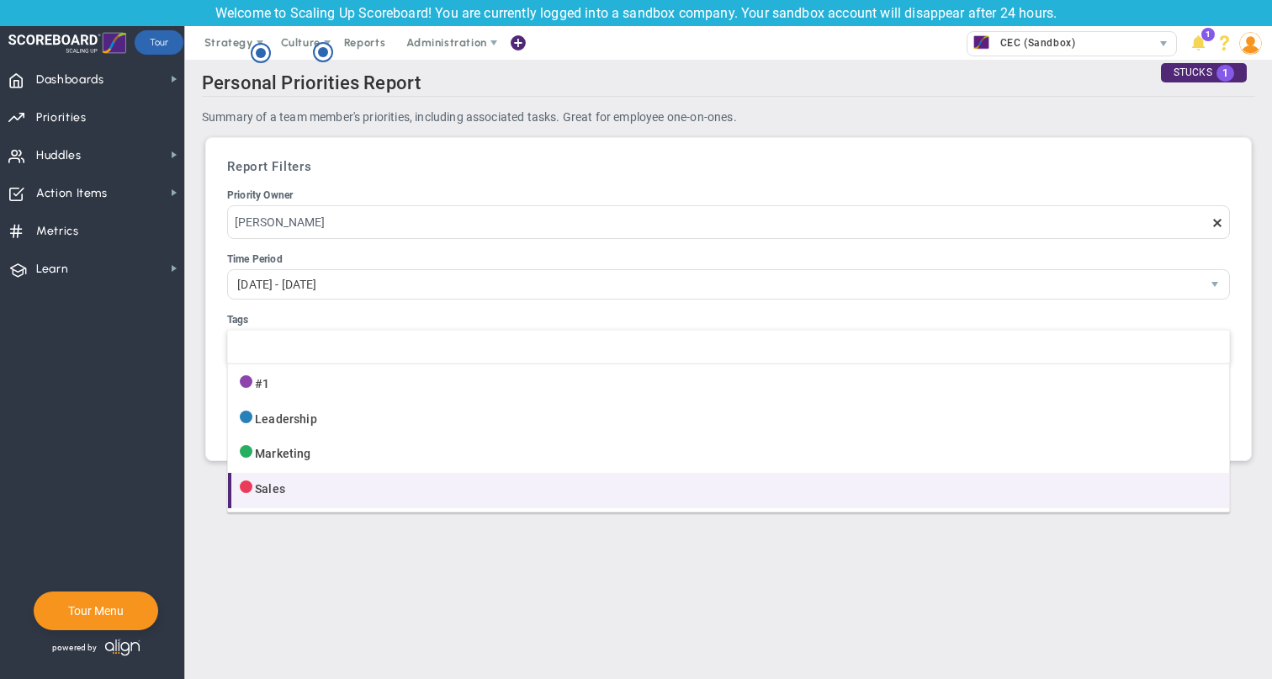
click at [290, 480] on li "Sales" at bounding box center [728, 490] width 1001 height 35
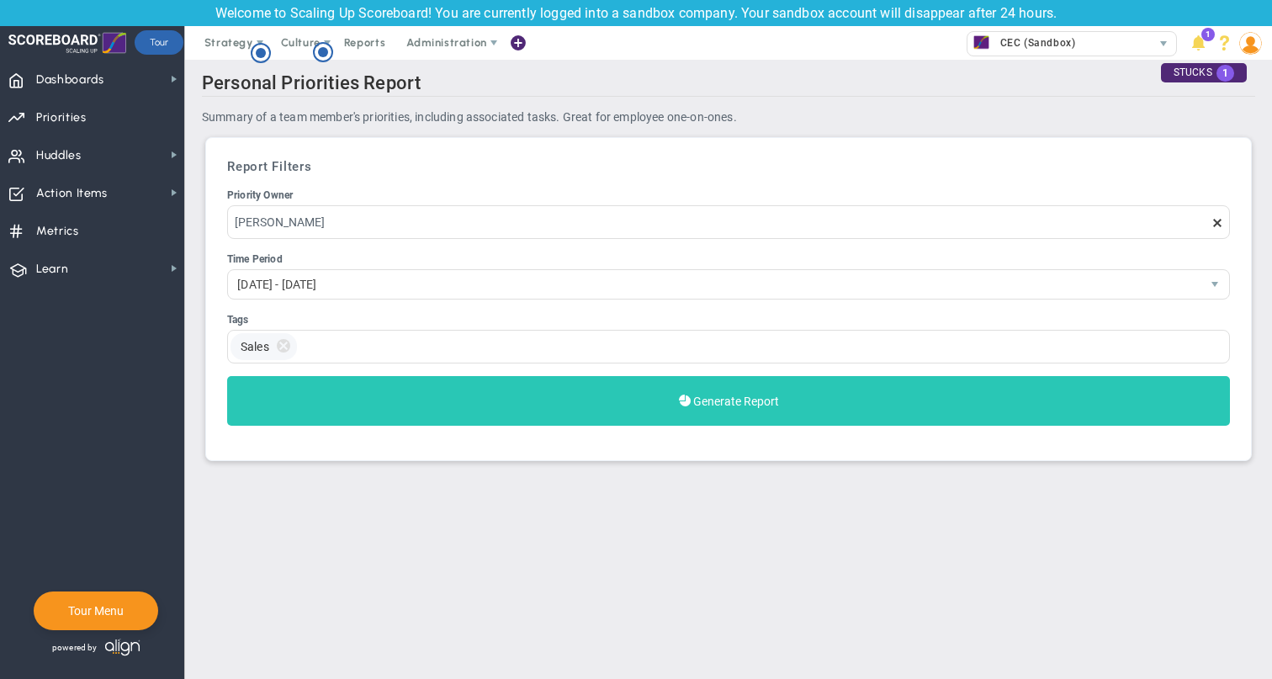
click at [331, 406] on button "Generate Report" at bounding box center [728, 401] width 1003 height 50
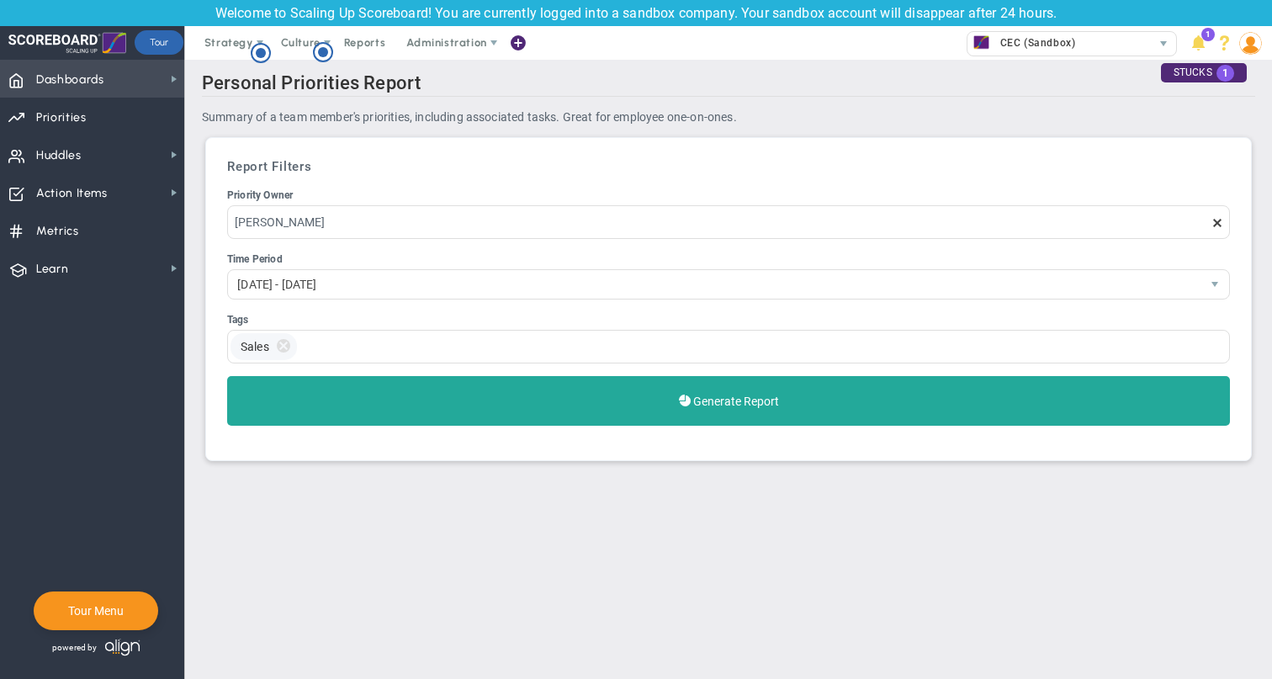
click at [81, 87] on span "Dashboards" at bounding box center [70, 79] width 68 height 35
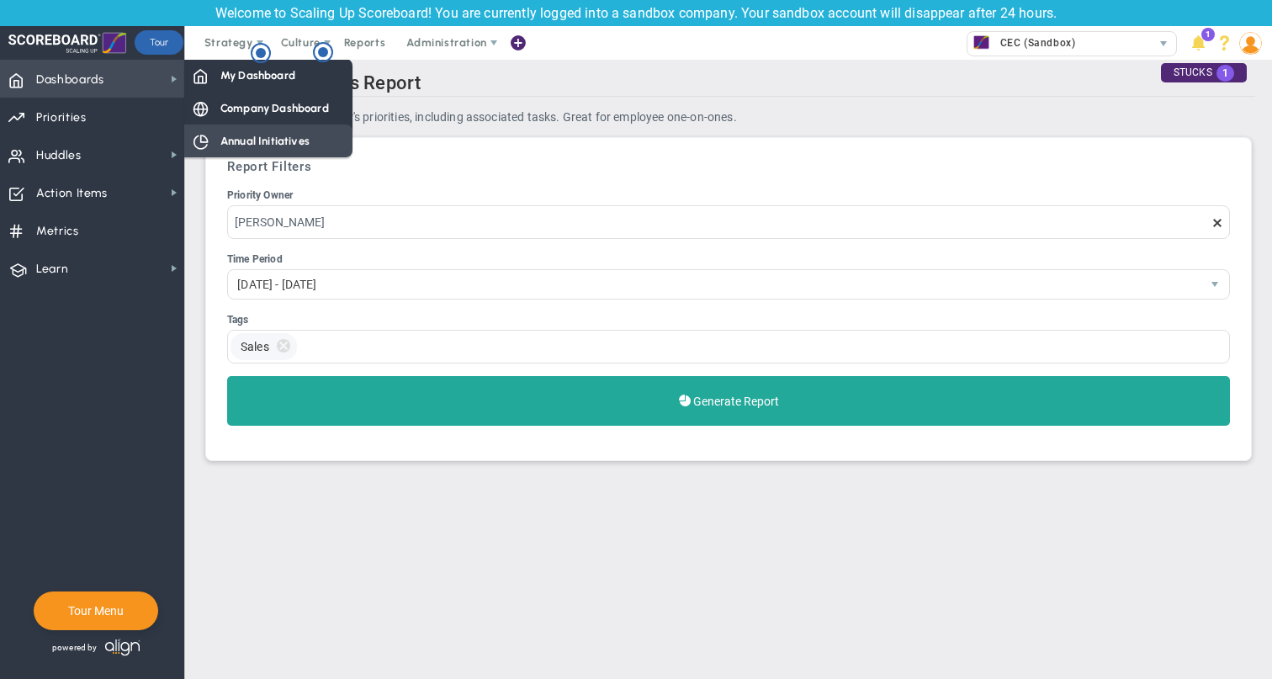
click at [227, 141] on span "Annual Initiatives" at bounding box center [264, 141] width 89 height 16
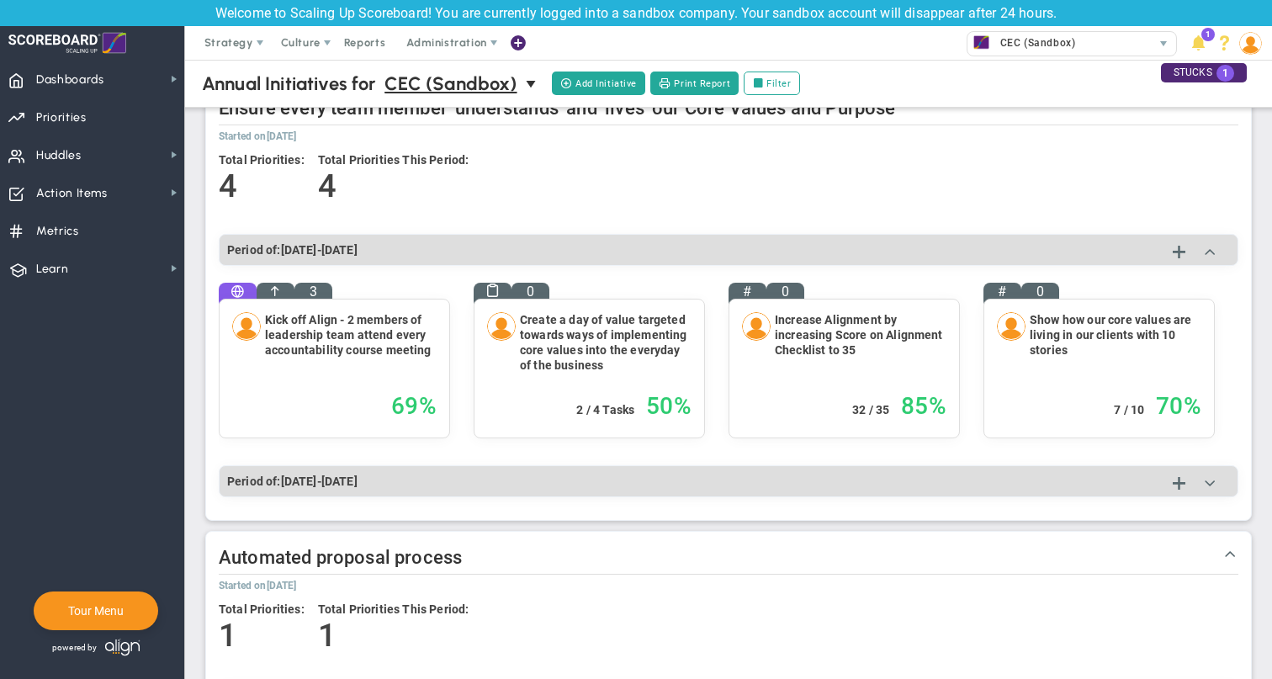
scroll to position [676, 0]
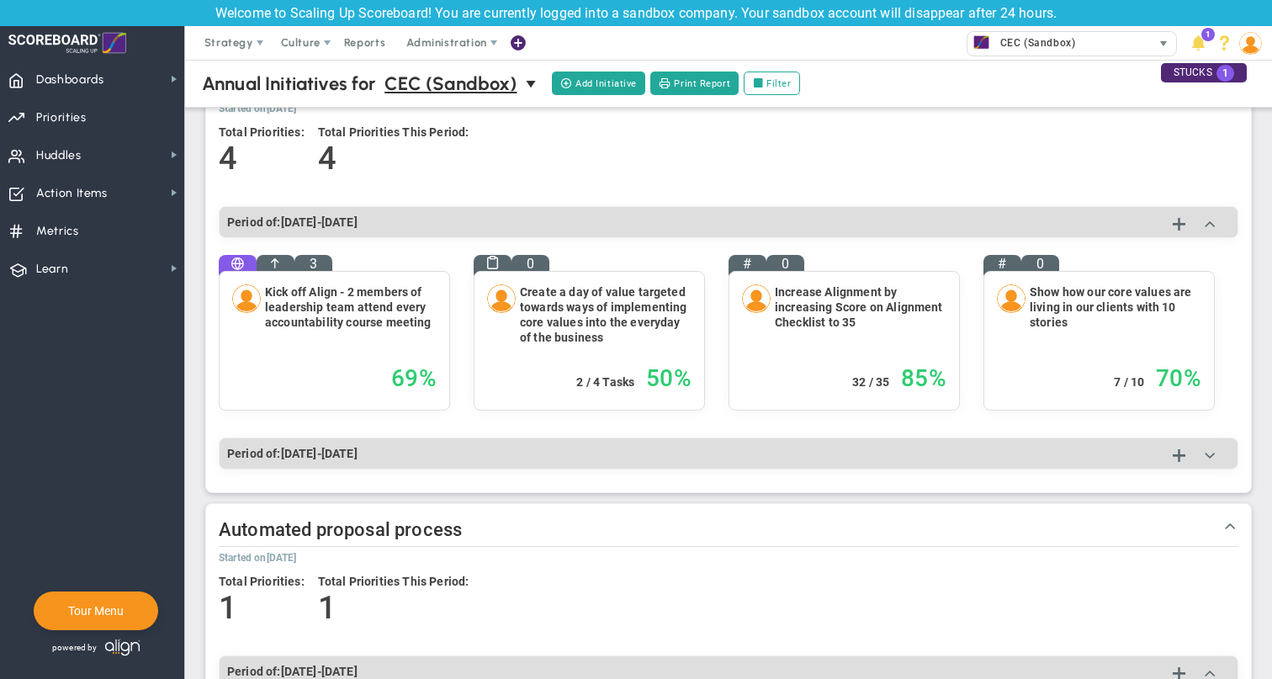
click at [1130, 53] on div "CEC (Sandbox)" at bounding box center [1060, 43] width 184 height 22
click at [1122, 47] on div "CEC (Sandbox)" at bounding box center [1060, 43] width 184 height 22
click at [1210, 72] on div "STUCKS 1" at bounding box center [1204, 72] width 86 height 19
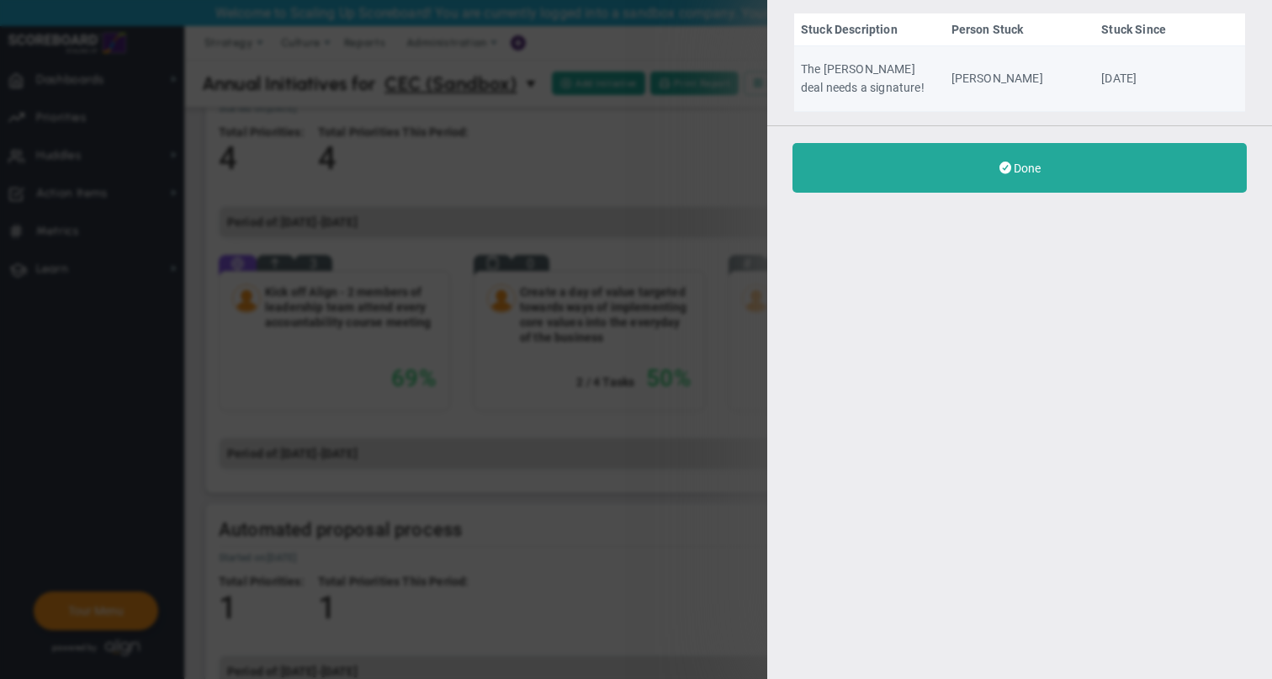
click at [1073, 85] on td "[PERSON_NAME]" at bounding box center [1020, 79] width 151 height 66
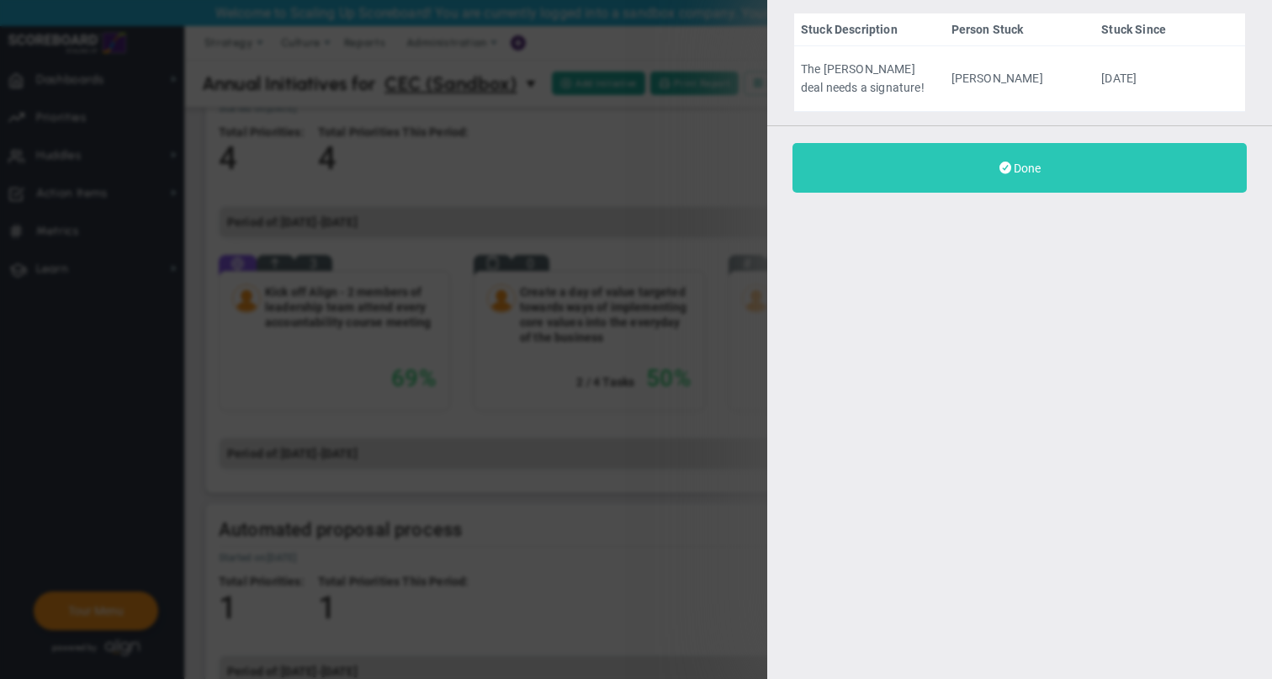
click at [1041, 167] on button "Done" at bounding box center [1020, 168] width 454 height 50
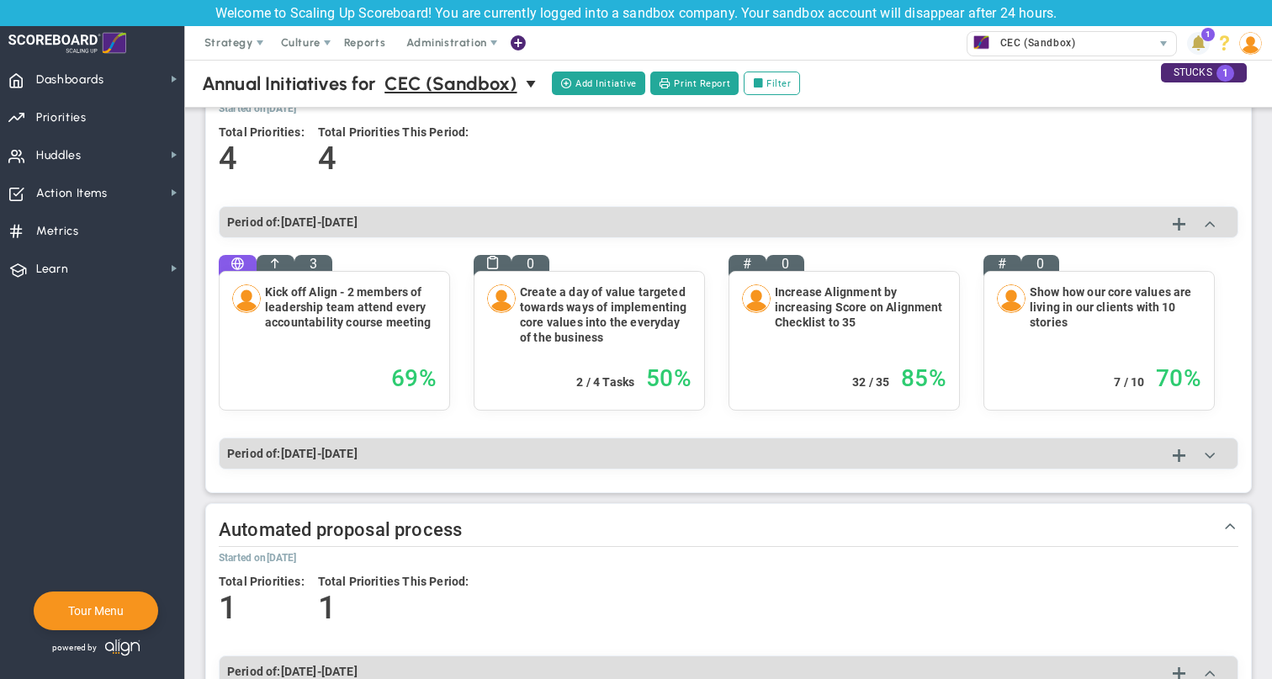
click at [1204, 41] on span at bounding box center [1198, 43] width 23 height 23
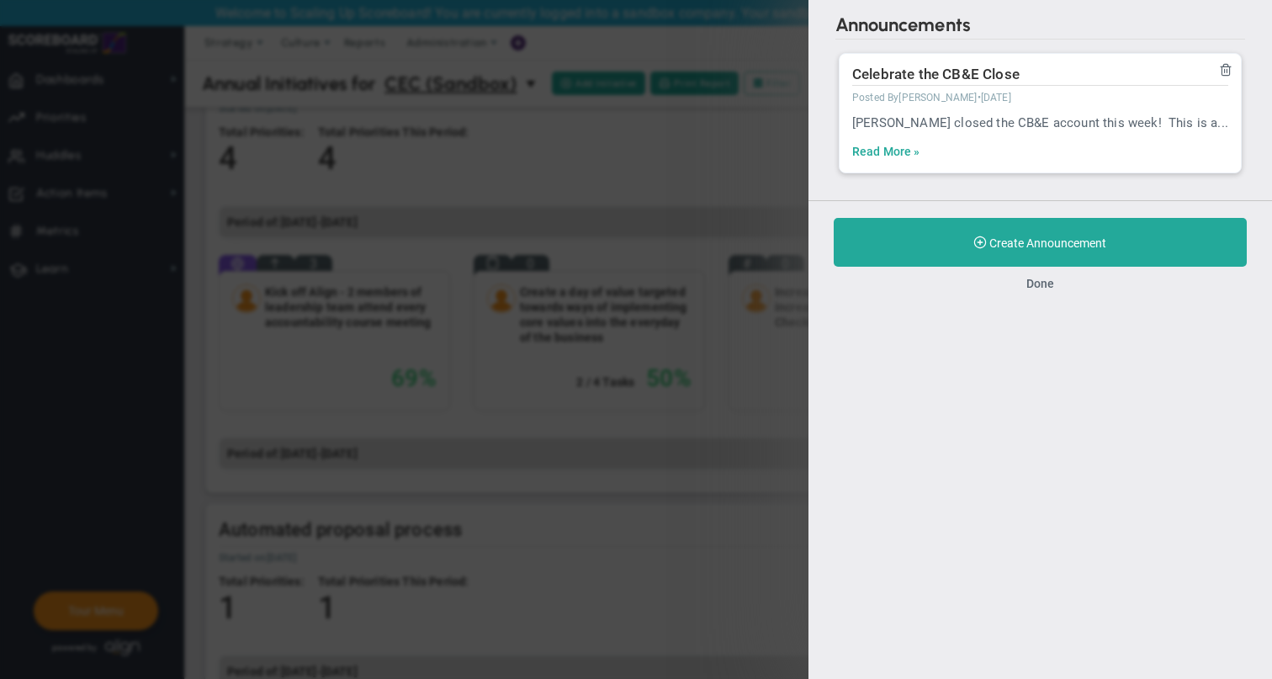
click at [887, 159] on link "Read More »" at bounding box center [886, 152] width 68 height 16
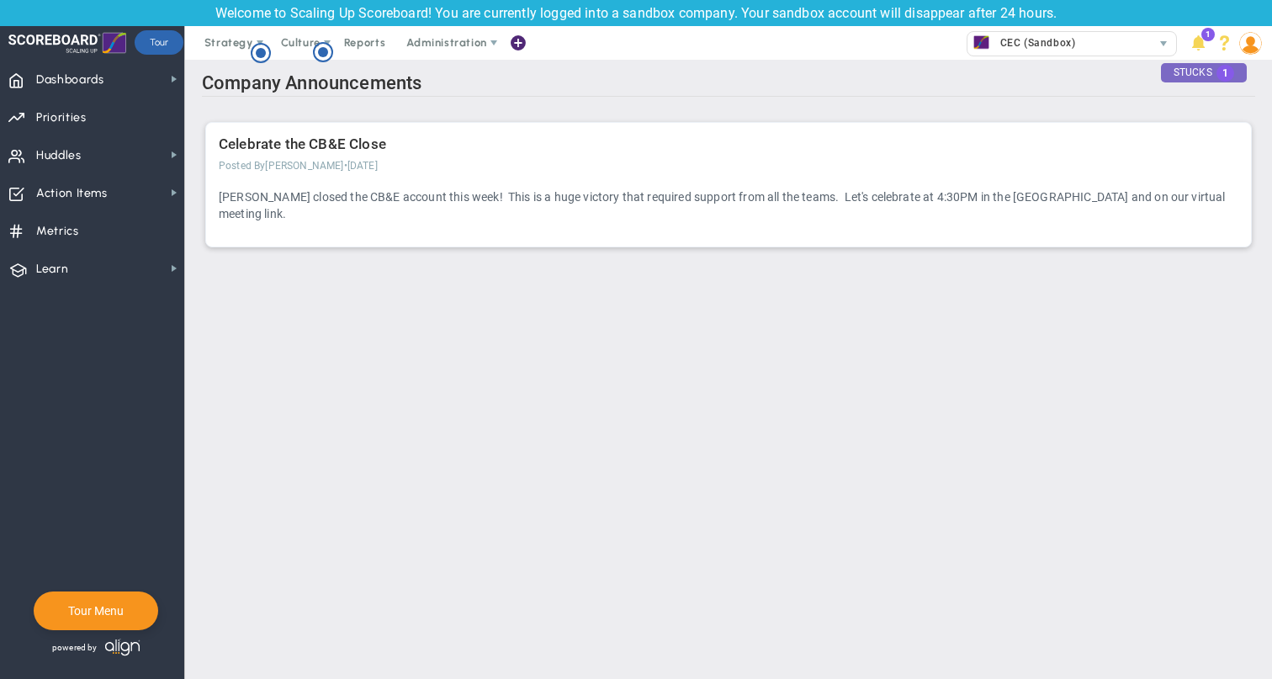
click at [1230, 72] on span "1" at bounding box center [1226, 73] width 18 height 17
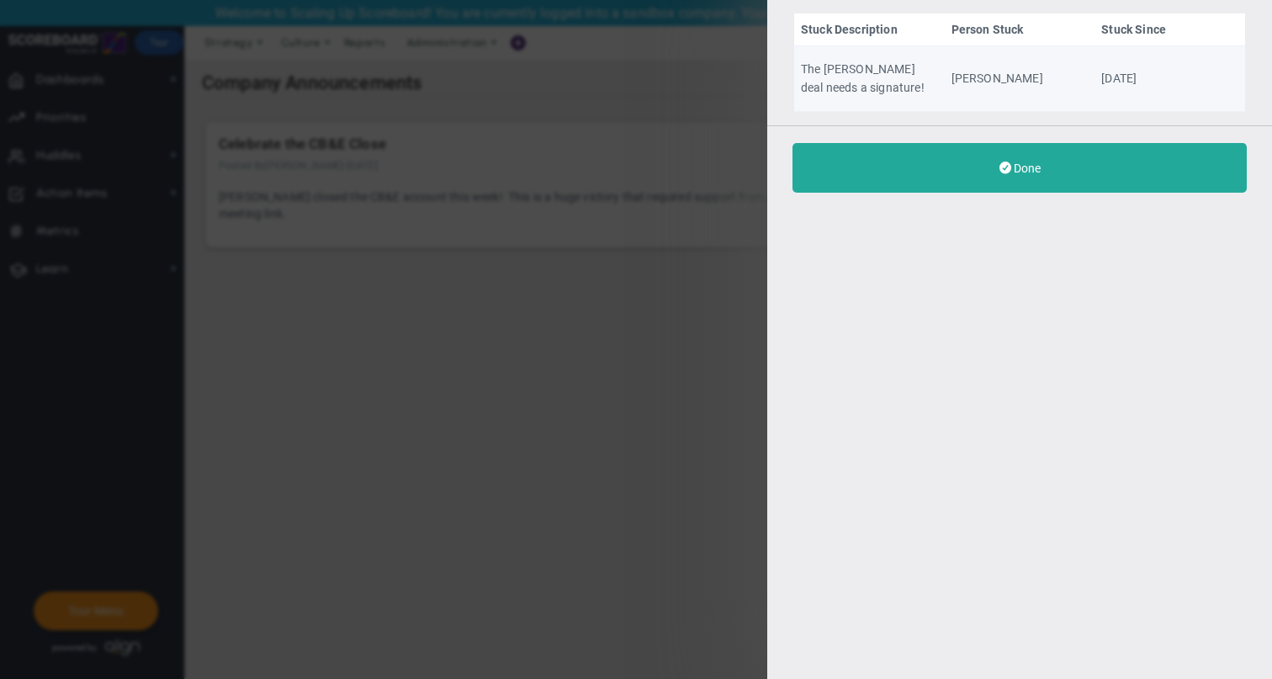
click at [1008, 54] on td "[PERSON_NAME]" at bounding box center [1020, 79] width 151 height 66
click at [1025, 84] on td "[PERSON_NAME]" at bounding box center [1020, 79] width 151 height 66
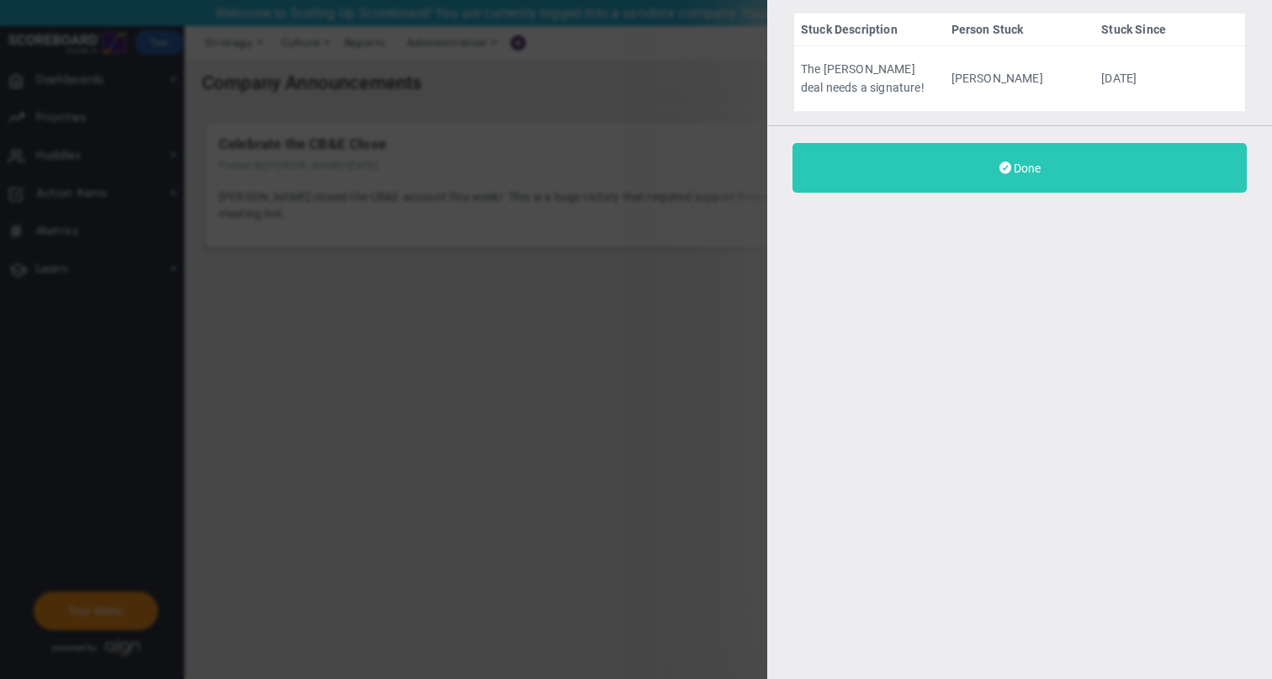
click at [1009, 180] on button "Done" at bounding box center [1020, 168] width 454 height 50
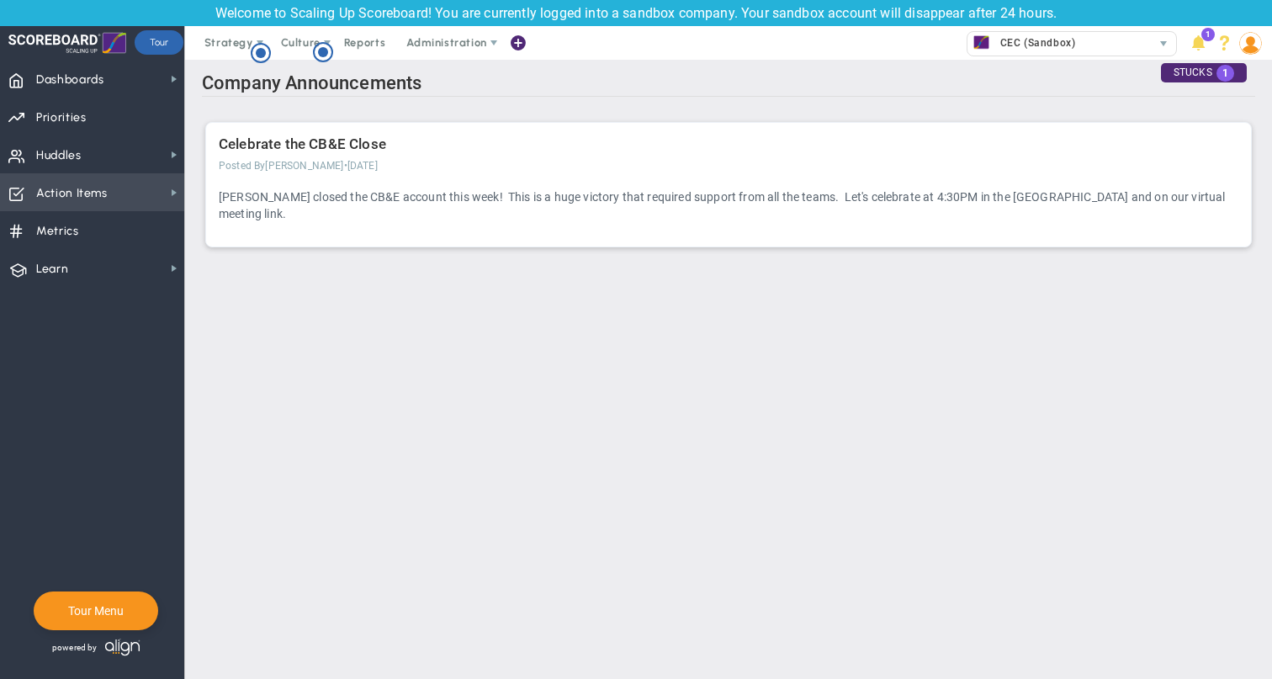
click at [119, 190] on span "Action Items Action Items" at bounding box center [92, 192] width 184 height 38
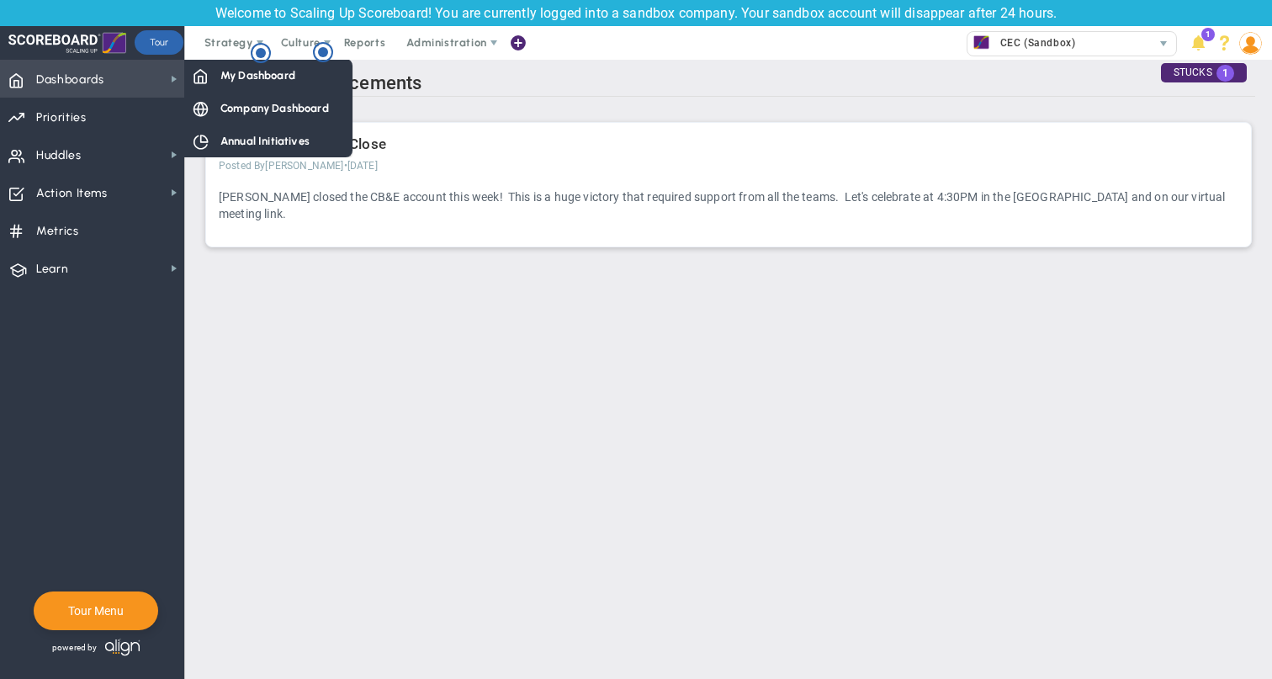
click at [125, 74] on span "Dashboards Dashboards" at bounding box center [92, 79] width 184 height 38
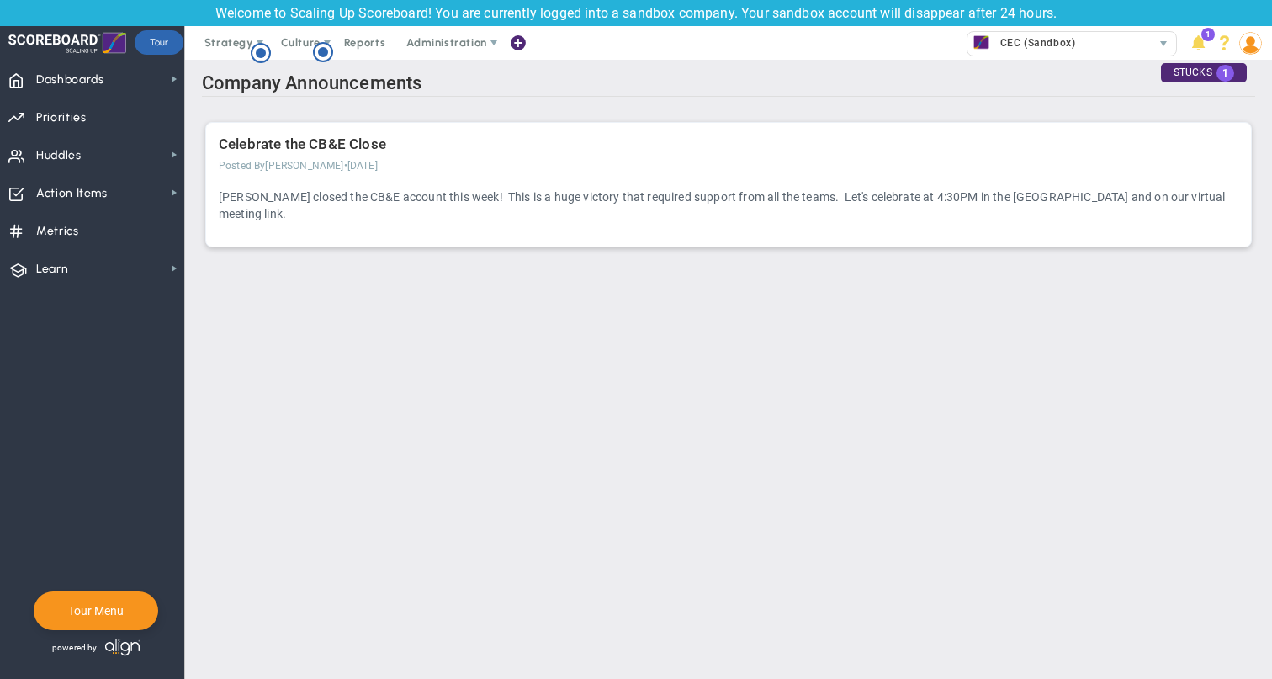
click at [43, 44] on div at bounding box center [67, 43] width 118 height 34
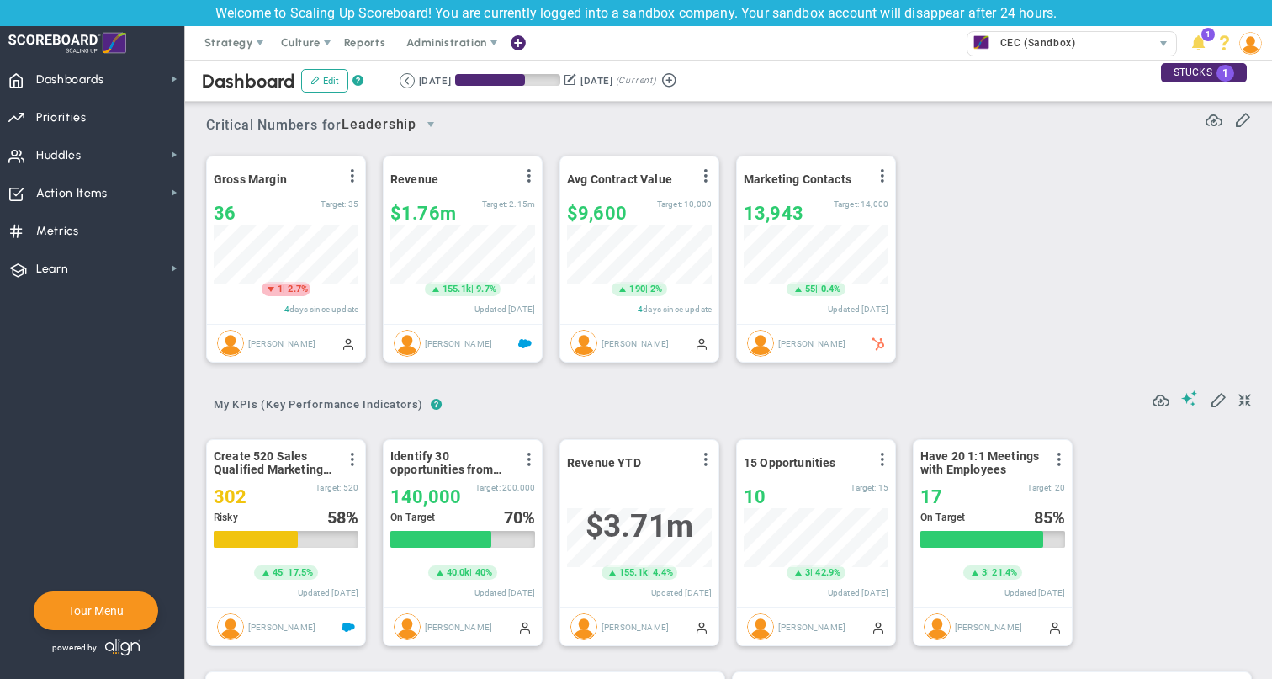
scroll to position [59, 145]
click at [128, 607] on button "Tour Menu" at bounding box center [96, 610] width 66 height 15
